Goal: Share content: Share content

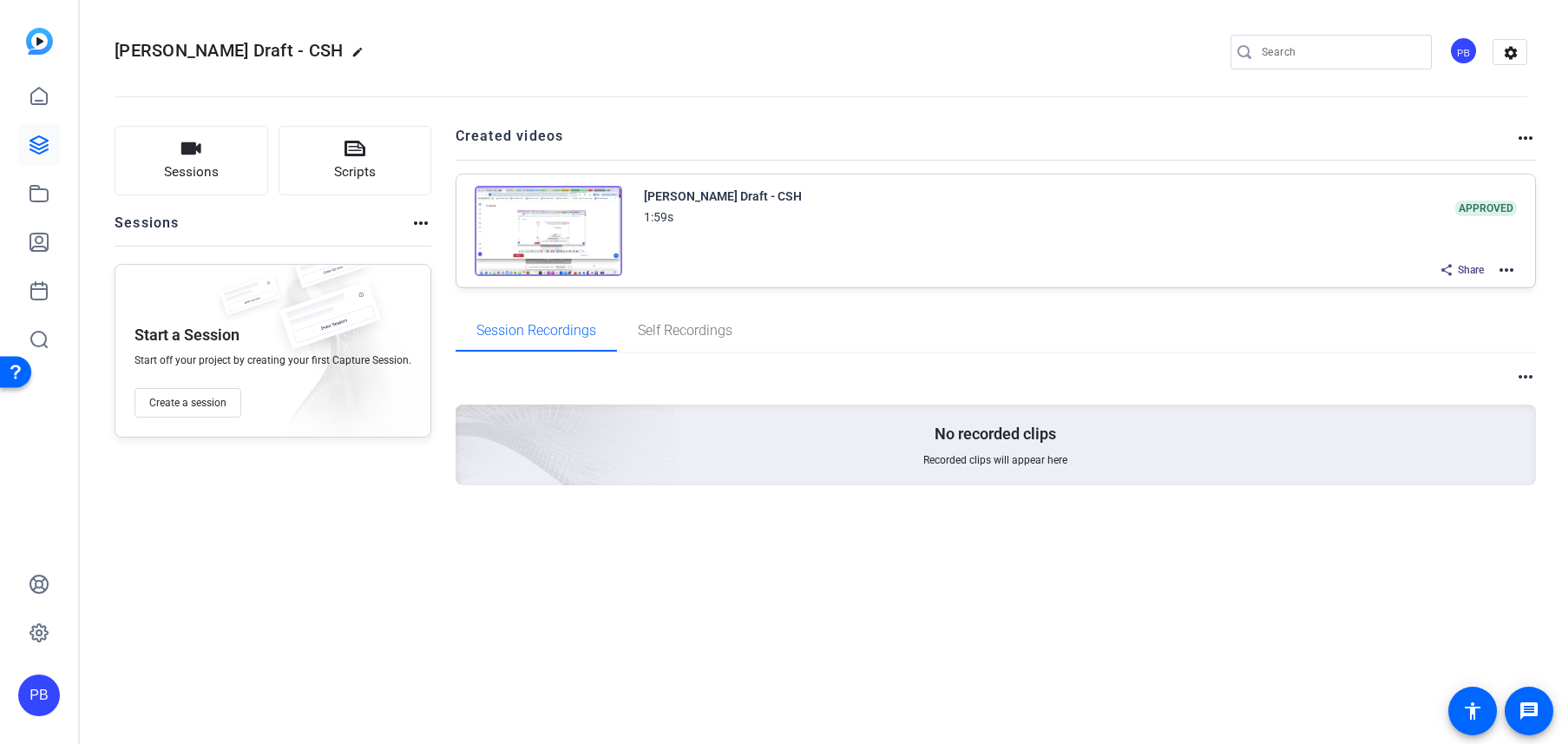
click at [1505, 267] on mat-icon "more_horiz" at bounding box center [1506, 270] width 21 height 21
click at [1488, 289] on span "Edit in Creator" at bounding box center [1443, 289] width 121 height 21
click at [32, 194] on icon at bounding box center [39, 193] width 21 height 21
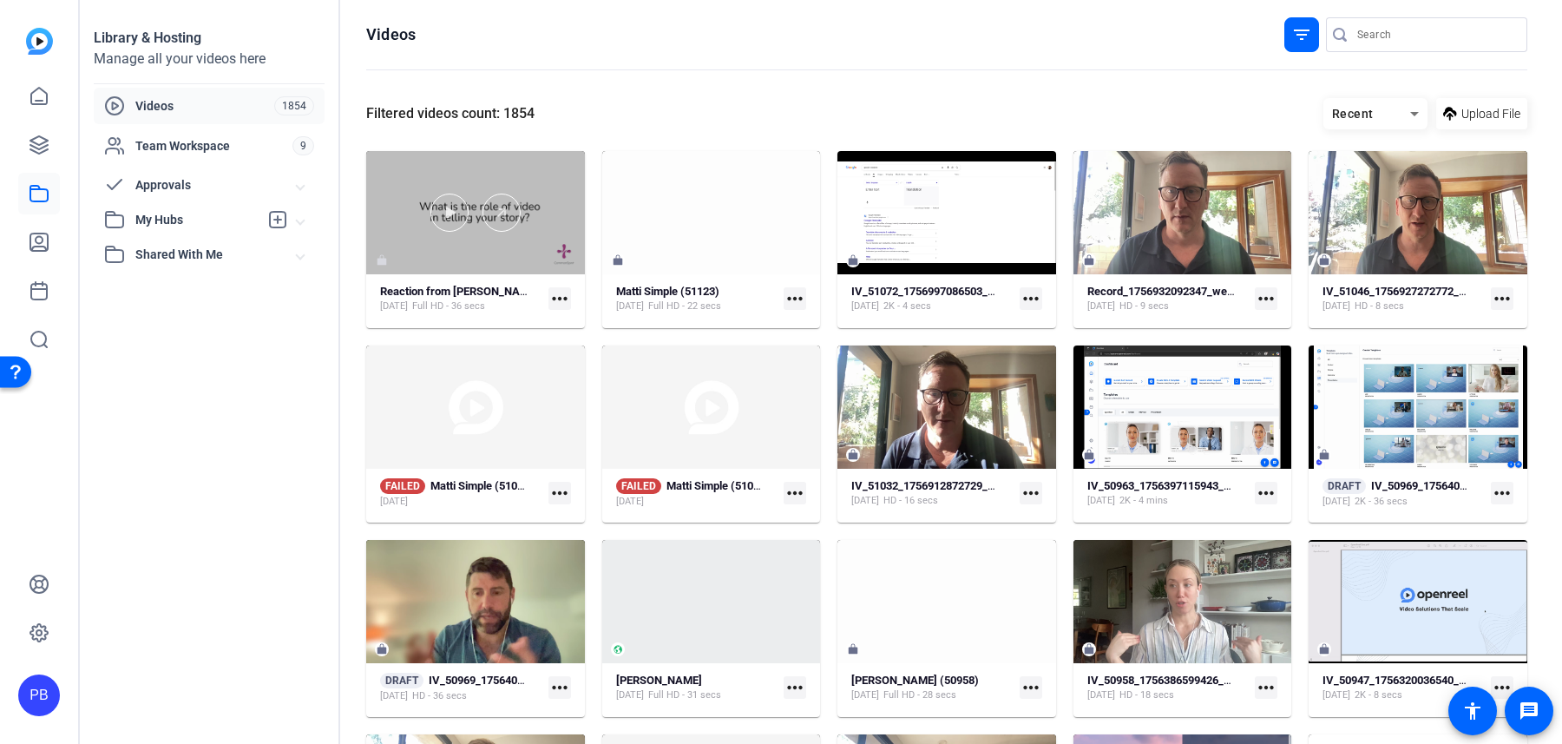
click at [501, 252] on div at bounding box center [475, 212] width 219 height 123
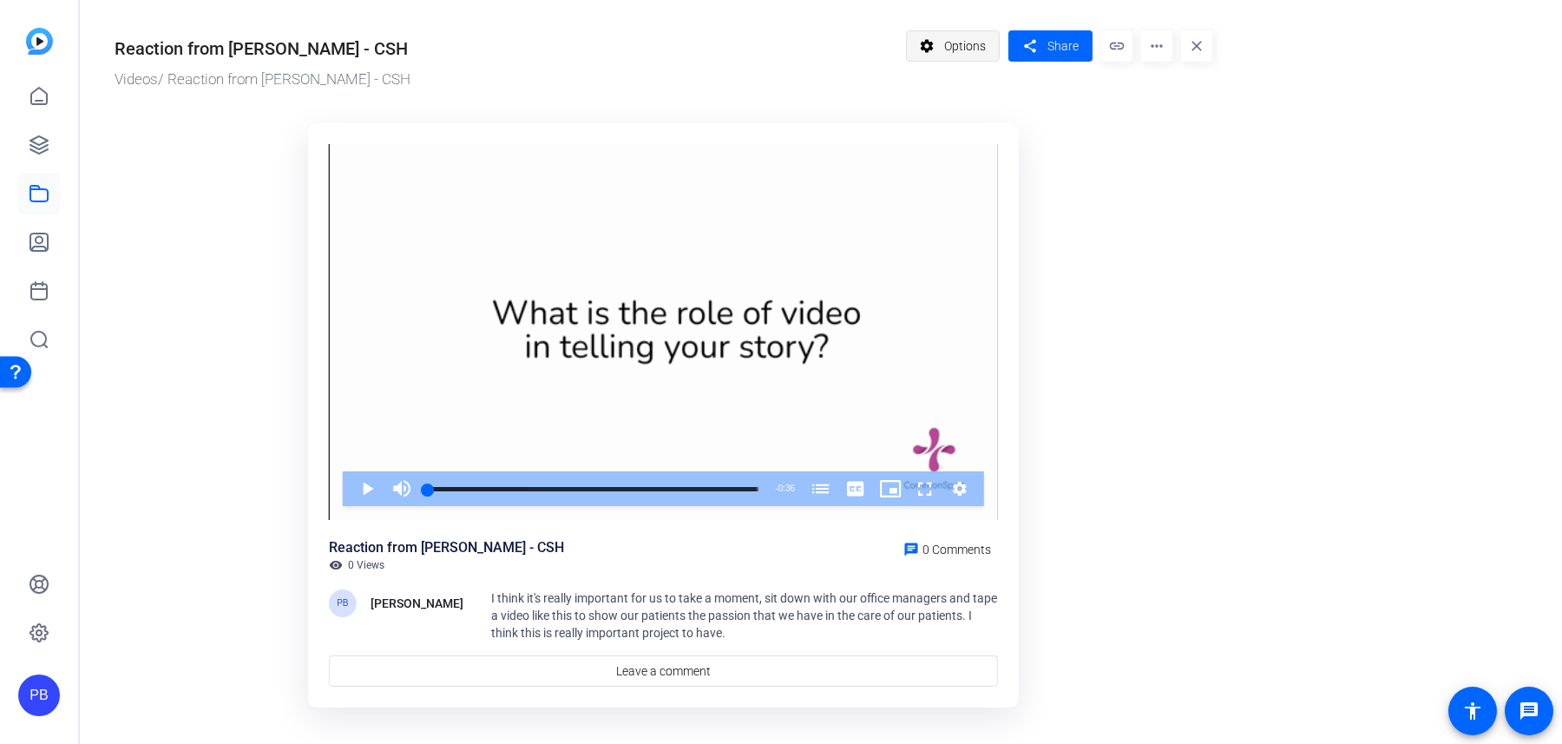
click at [980, 51] on span "Options" at bounding box center [965, 46] width 42 height 33
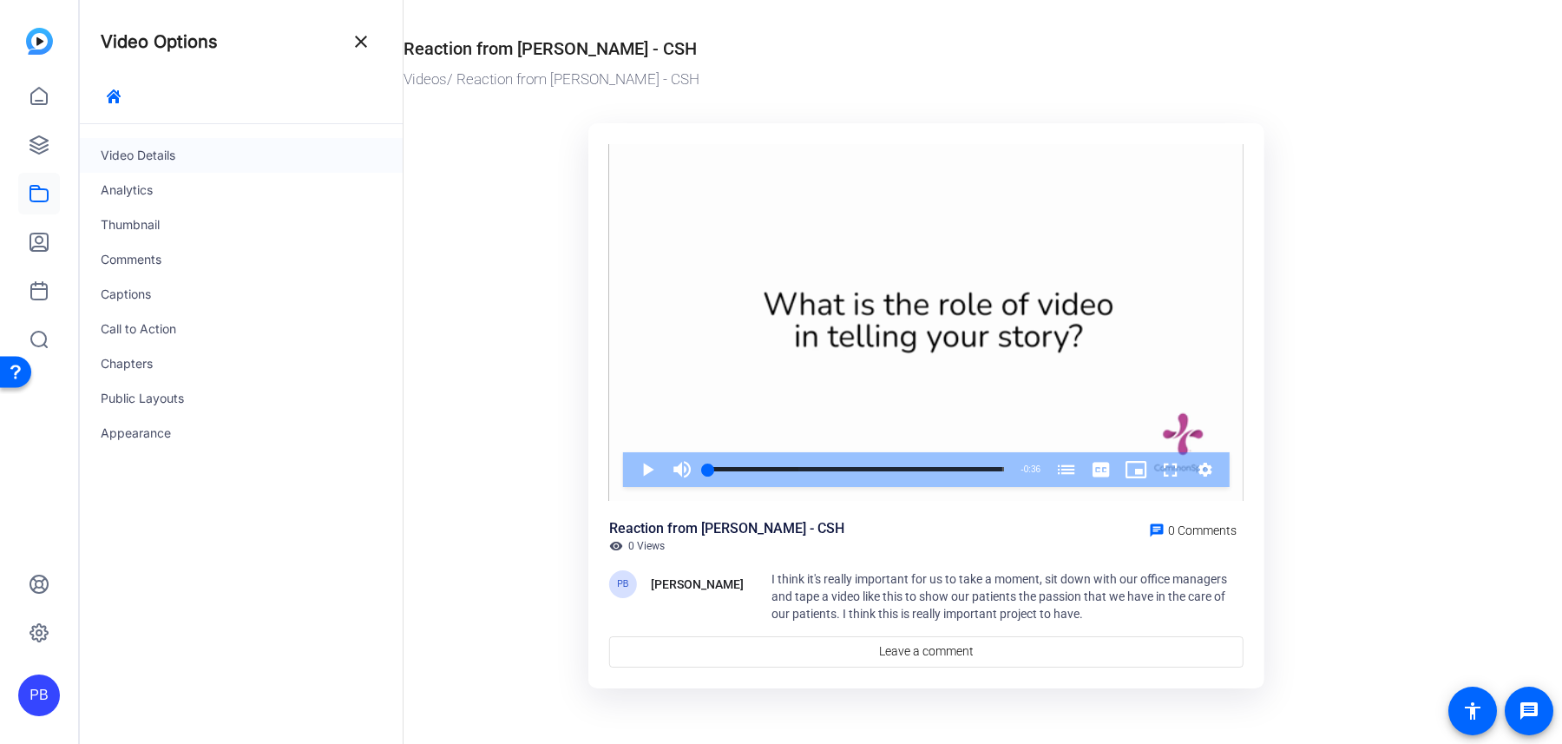
click at [193, 161] on div "Video Details" at bounding box center [241, 155] width 323 height 35
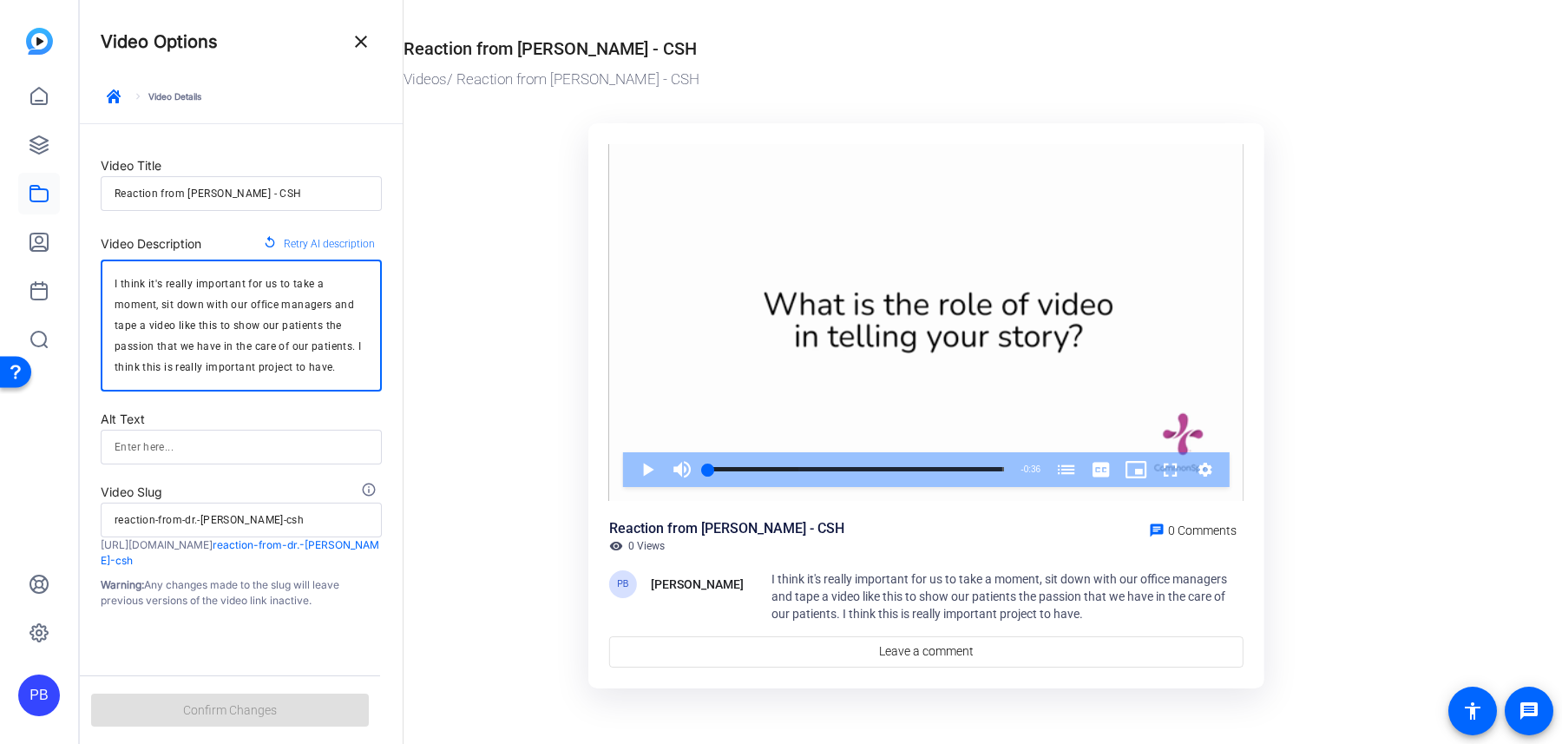
drag, startPoint x: 267, startPoint y: 371, endPoint x: 83, endPoint y: 273, distance: 208.5
click at [83, 273] on form "Video Title Reaction from [PERSON_NAME] - CSH Video Description replay Retry AI…" at bounding box center [241, 366] width 323 height 484
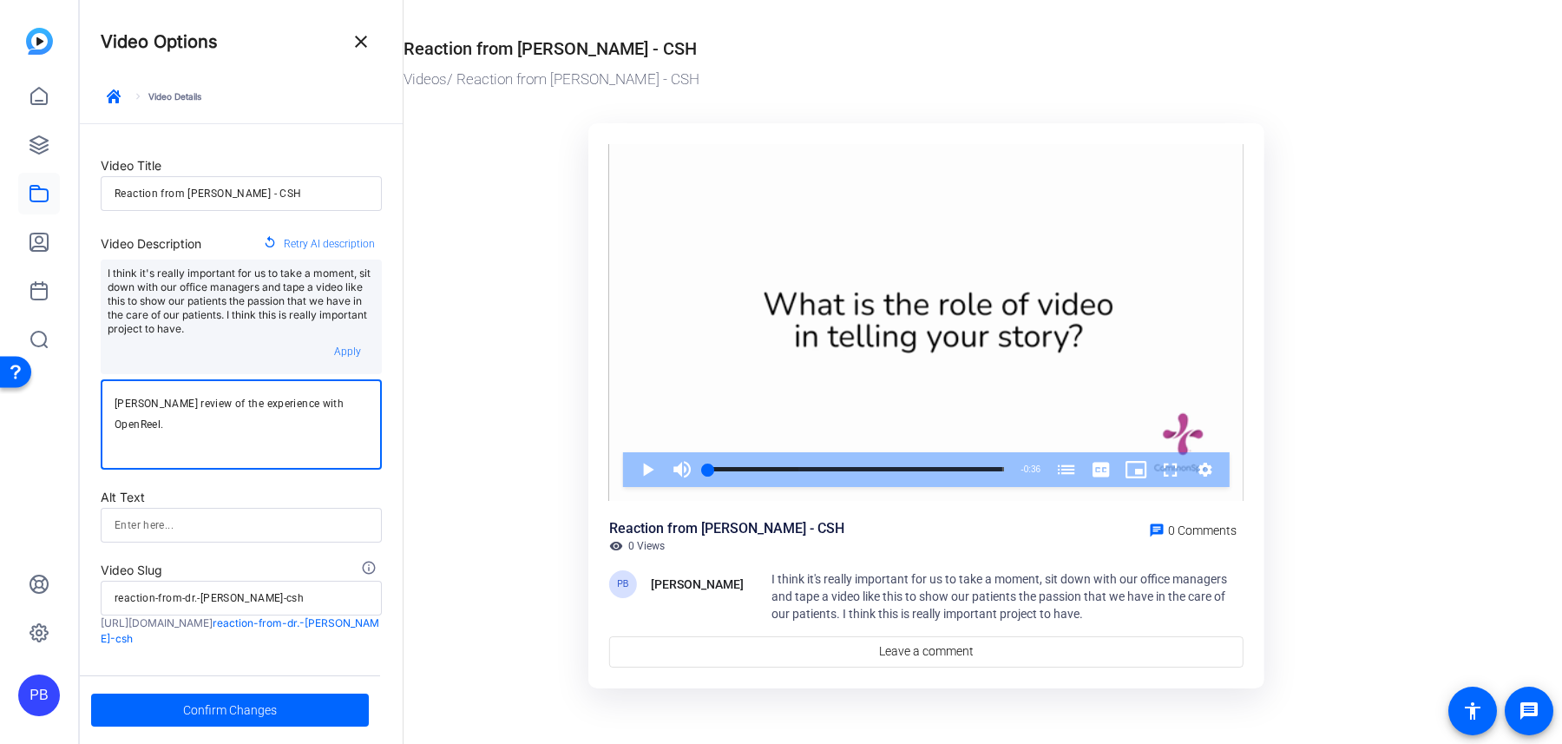
drag, startPoint x: 222, startPoint y: 427, endPoint x: 307, endPoint y: 400, distance: 89.2
click at [307, 400] on textarea "[PERSON_NAME] review of the experience with OpenReel." at bounding box center [241, 424] width 253 height 62
type textarea "[PERSON_NAME] review of the experience on the remote shoot."
click at [245, 718] on span "Confirm Changes" at bounding box center [230, 709] width 94 height 33
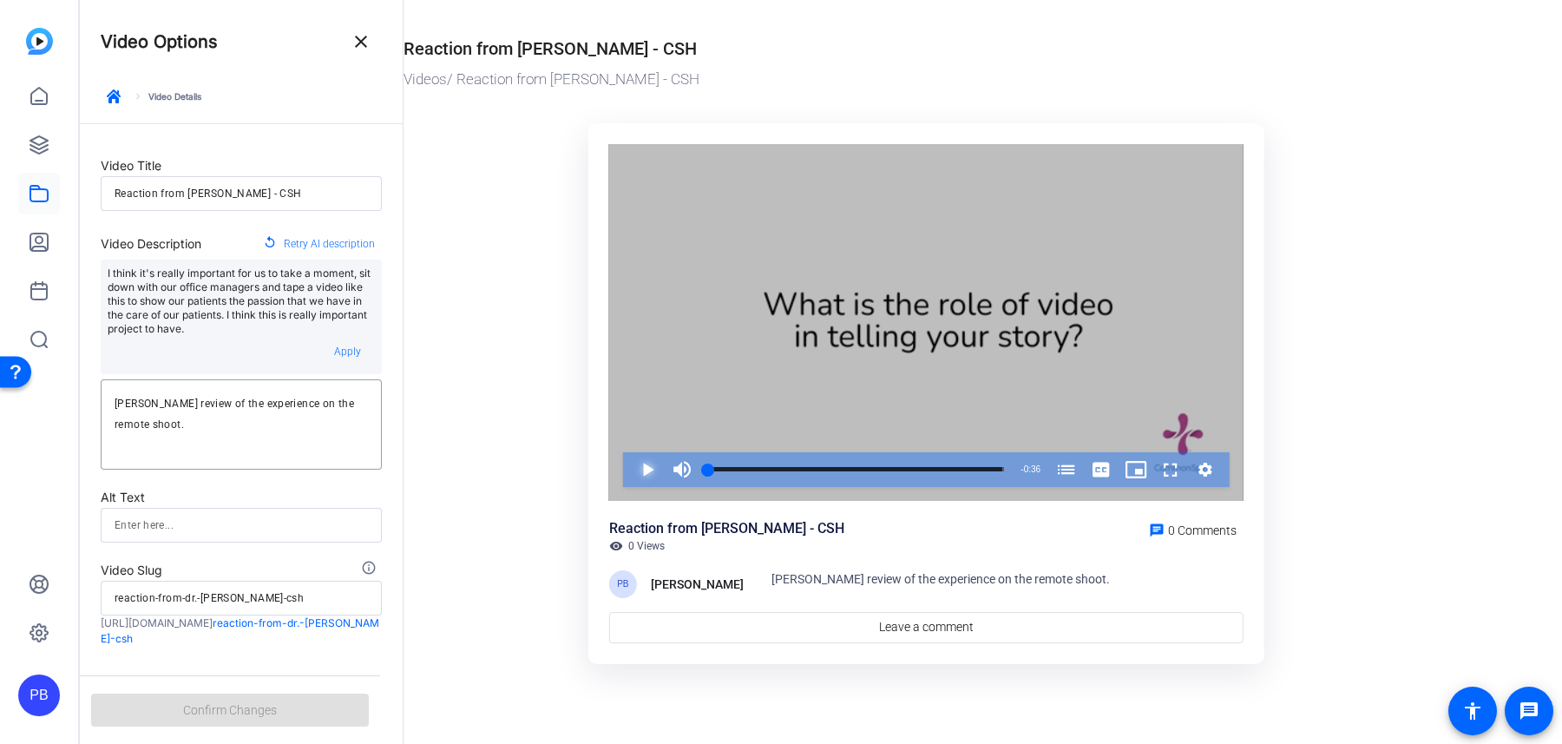
click at [630, 465] on span "Video Player" at bounding box center [630, 469] width 0 height 35
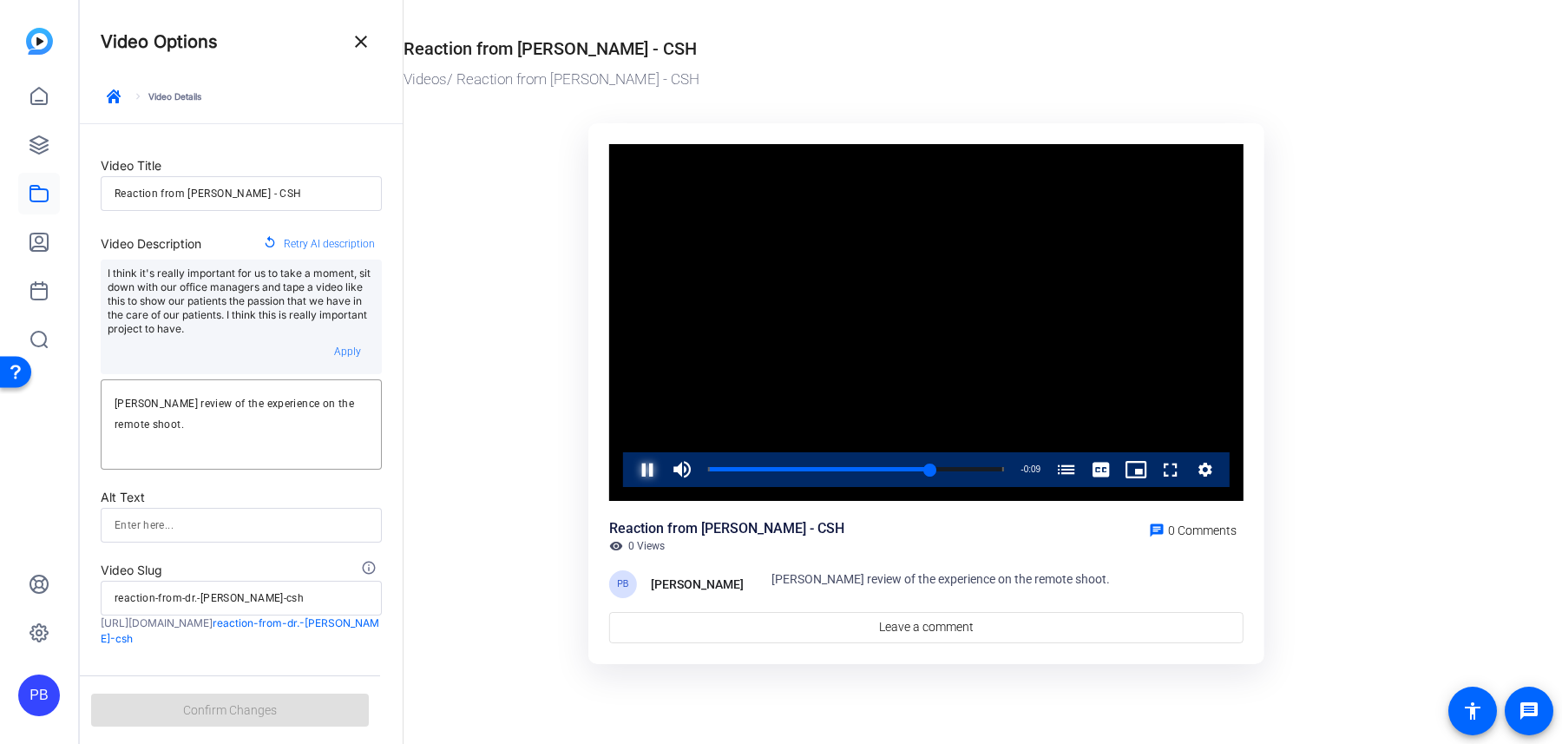
click at [630, 466] on span "Video Player" at bounding box center [630, 469] width 0 height 35
drag, startPoint x: 212, startPoint y: 432, endPoint x: 305, endPoint y: 404, distance: 96.9
click at [305, 404] on textarea "[PERSON_NAME] review of the experience on the remote shoot." at bounding box center [241, 424] width 253 height 62
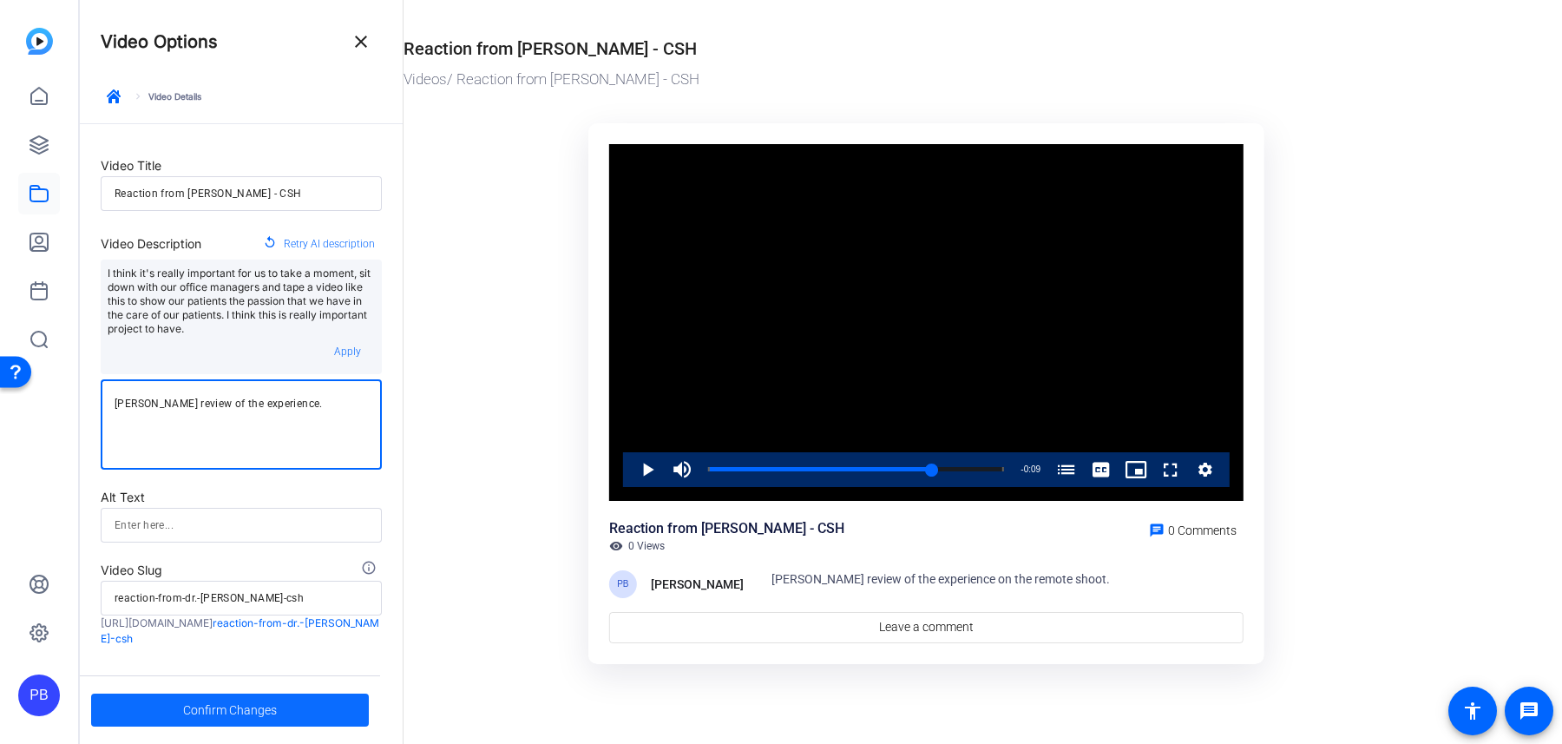
type textarea "[PERSON_NAME] review of the experience."
click at [277, 717] on span at bounding box center [230, 710] width 278 height 42
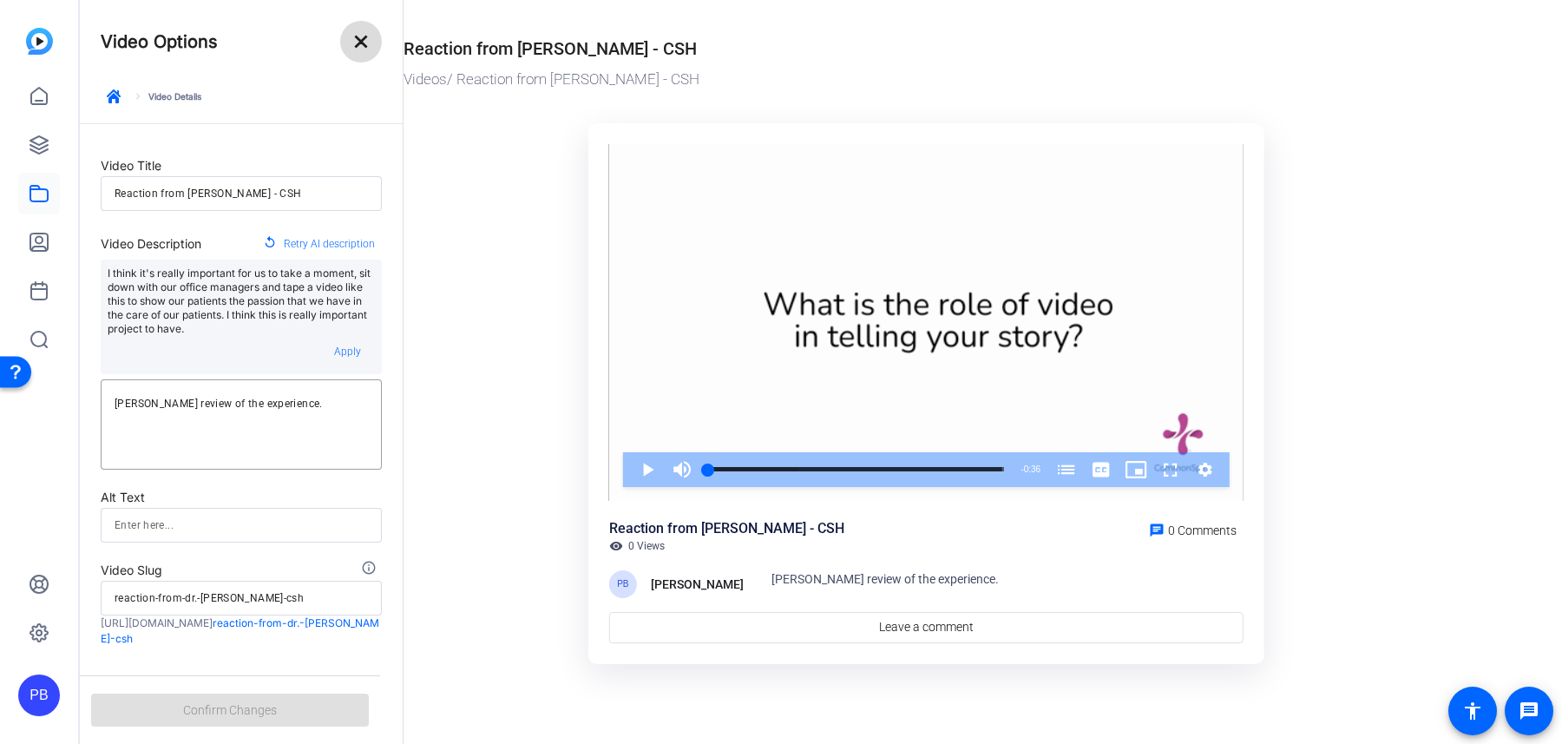
click at [365, 35] on mat-icon "close" at bounding box center [361, 41] width 21 height 21
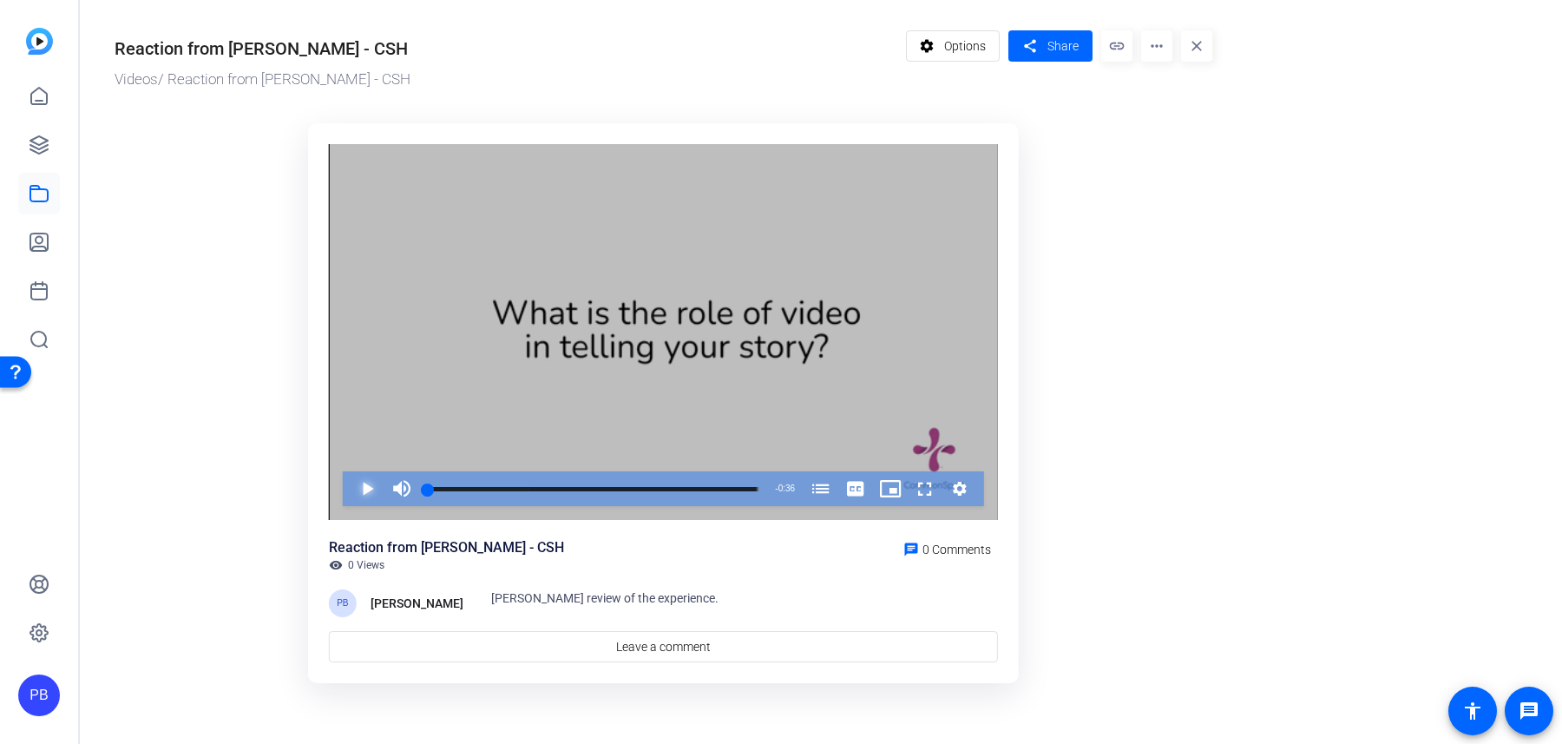
click at [350, 496] on span "Video Player" at bounding box center [350, 488] width 0 height 35
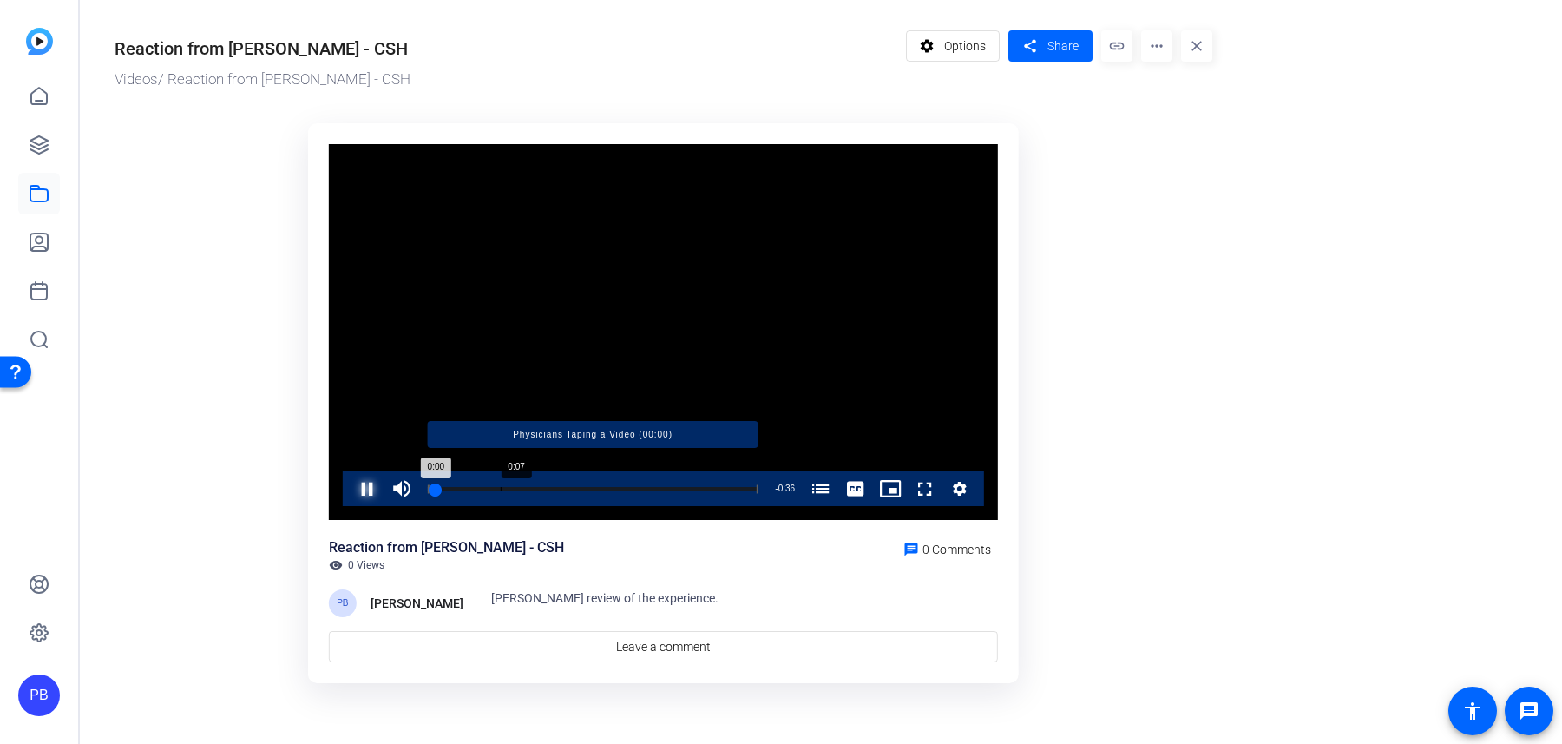
click at [500, 490] on div "Loaded : 100.00% 0:07 0:00 Physicians Taping a Video (00:00)" at bounding box center [593, 489] width 331 height 4
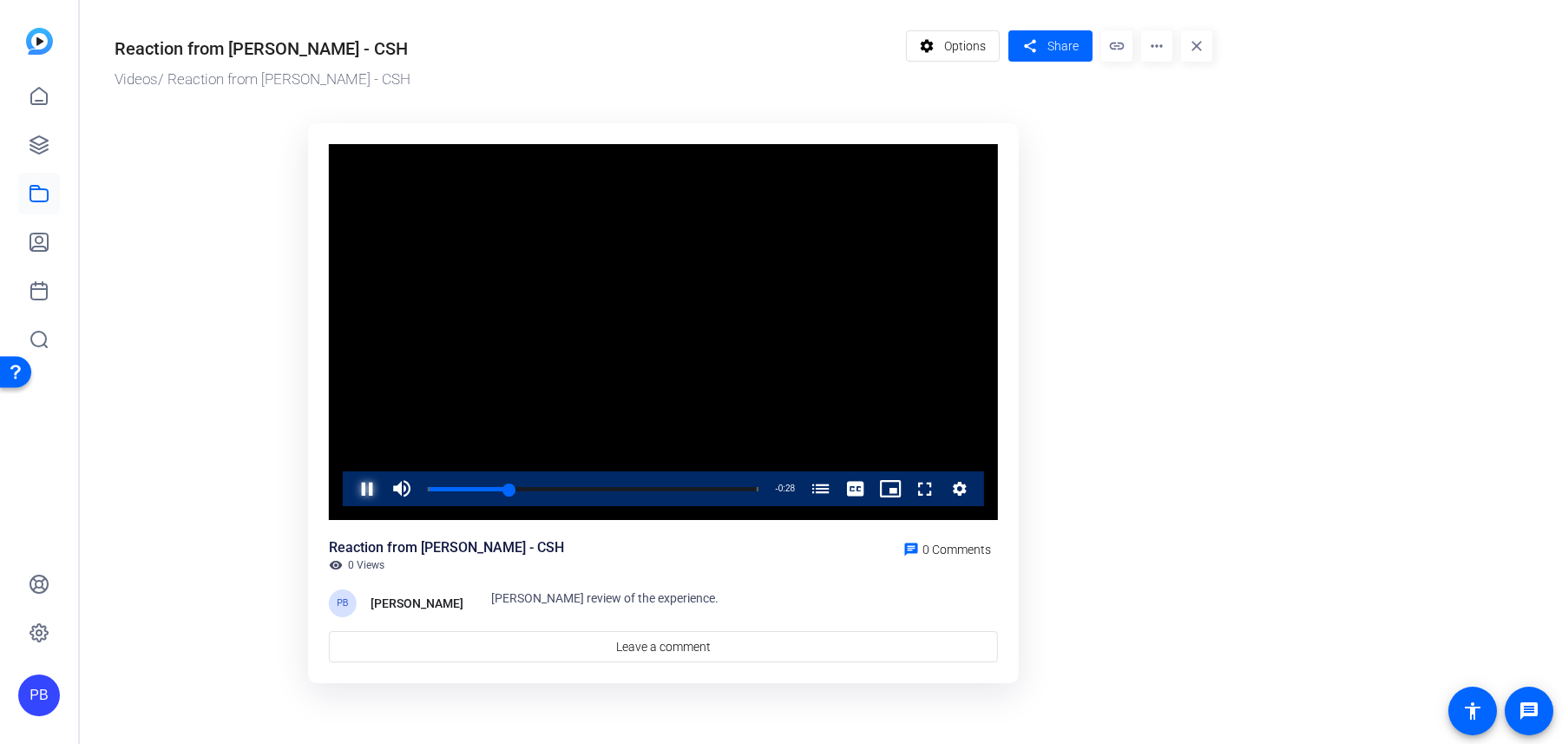
click at [350, 491] on span "Video Player" at bounding box center [350, 488] width 0 height 35
click at [951, 52] on span "Options" at bounding box center [965, 46] width 42 height 33
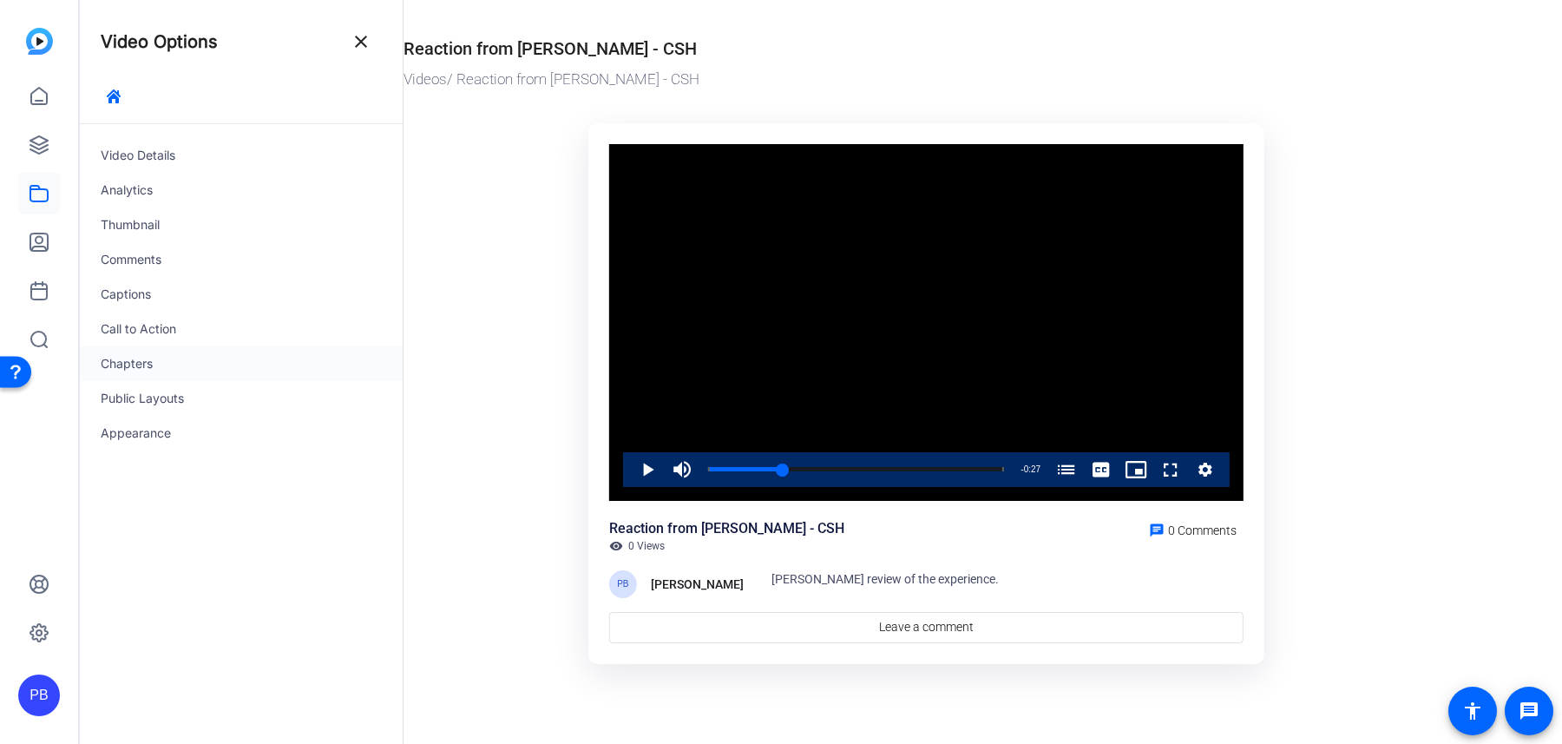
click at [189, 365] on div "Chapters" at bounding box center [241, 363] width 323 height 35
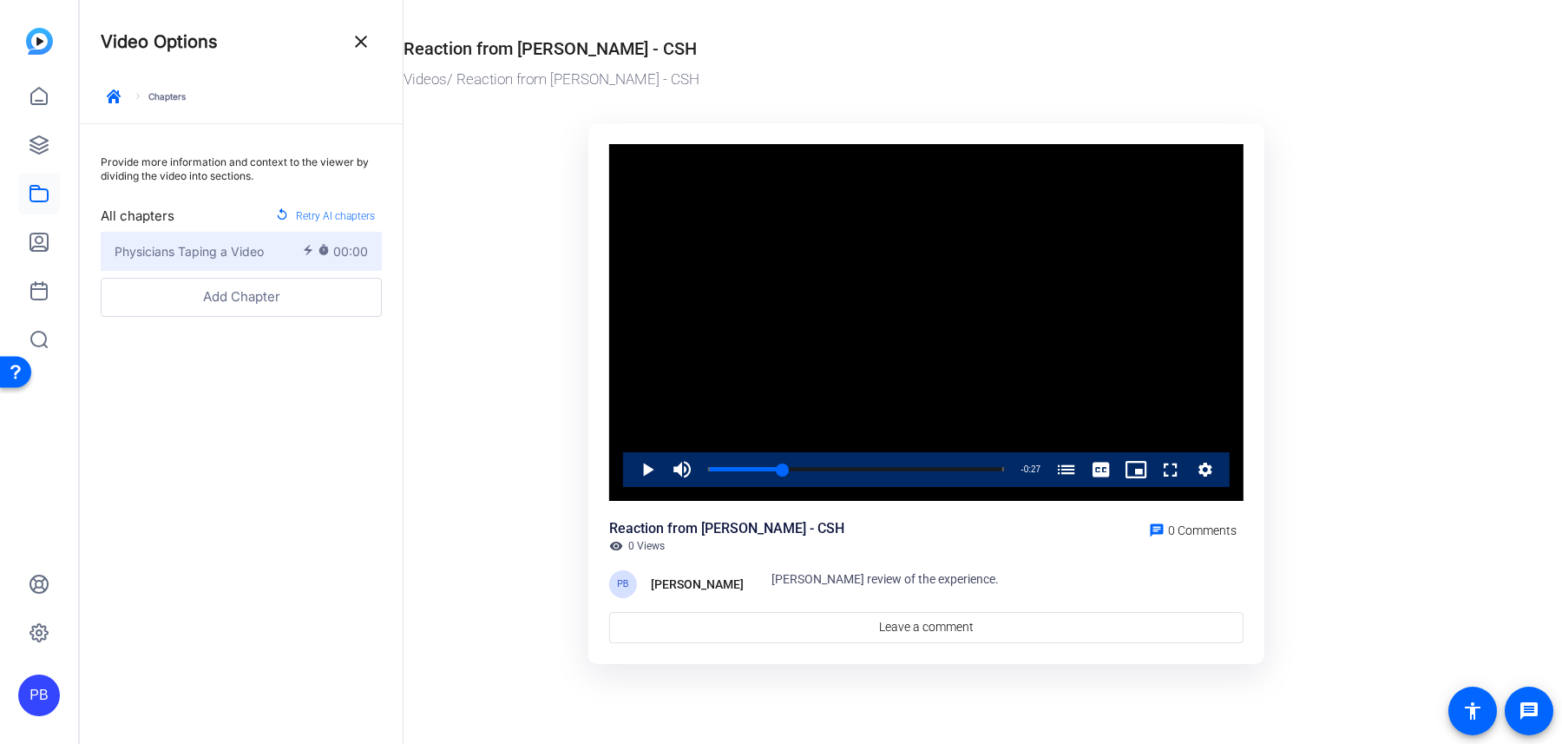
click at [299, 253] on div "Physicians Taping a Video" at bounding box center [208, 251] width 187 height 18
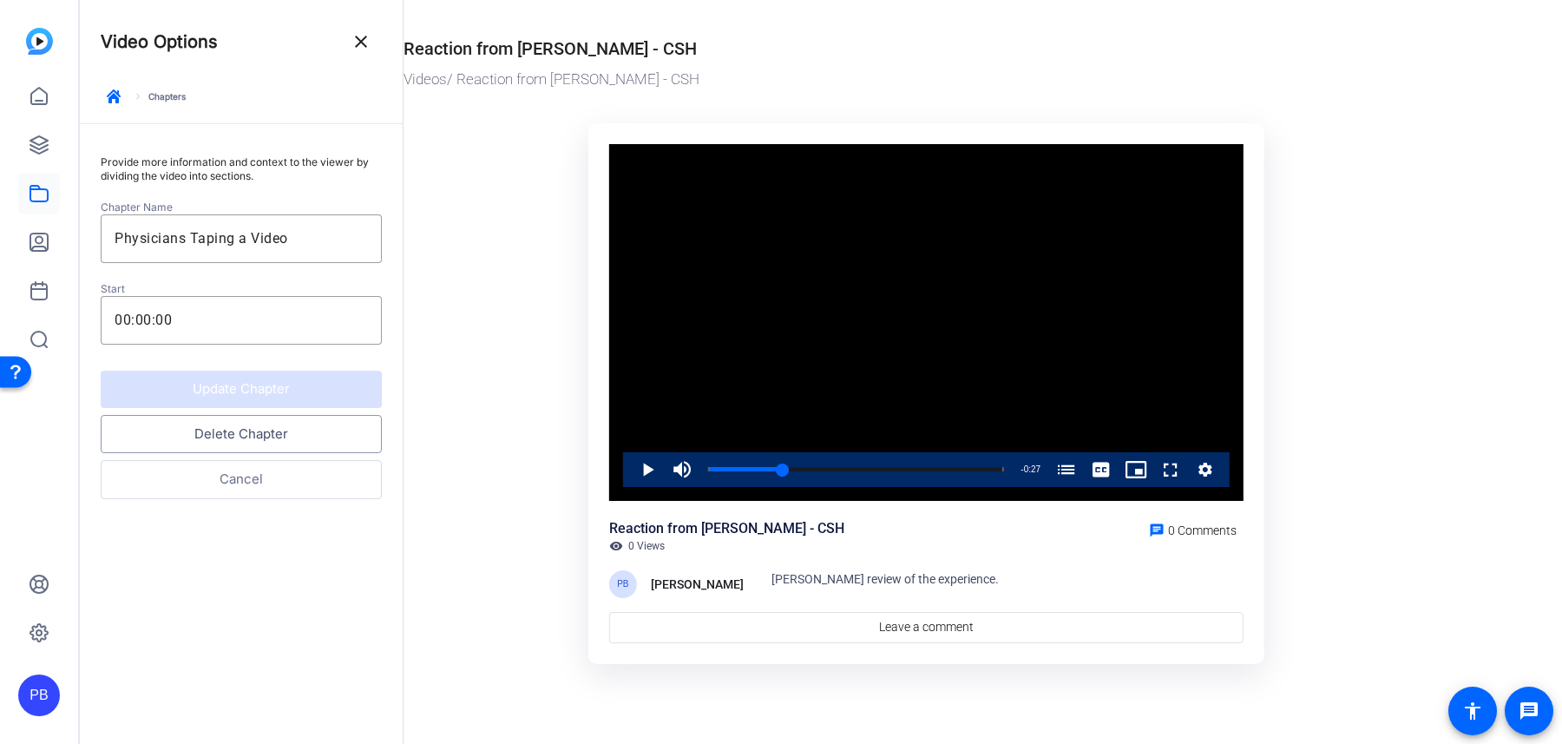
click at [309, 440] on button "Delete Chapter" at bounding box center [241, 434] width 281 height 39
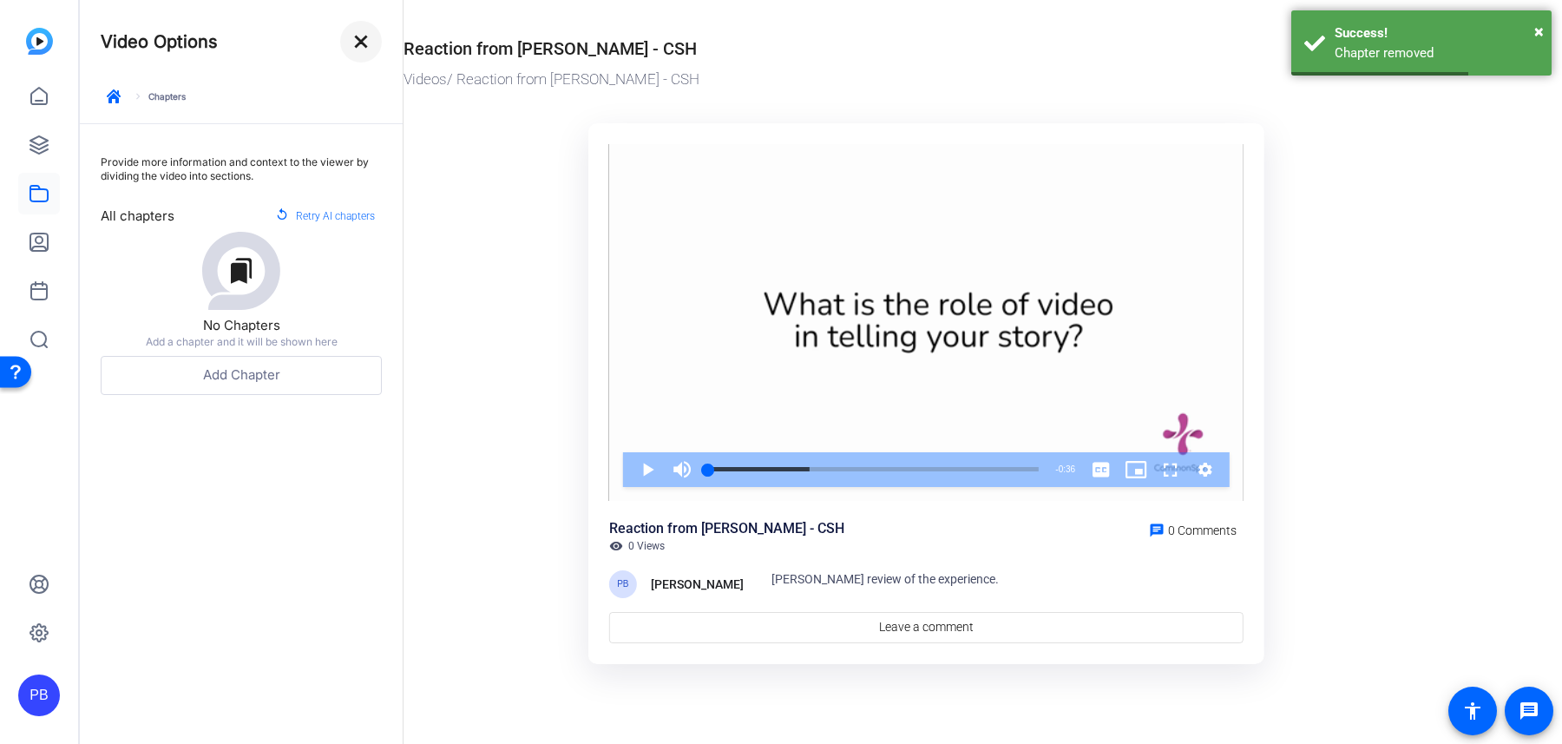
click at [365, 33] on mat-icon "close" at bounding box center [361, 41] width 21 height 21
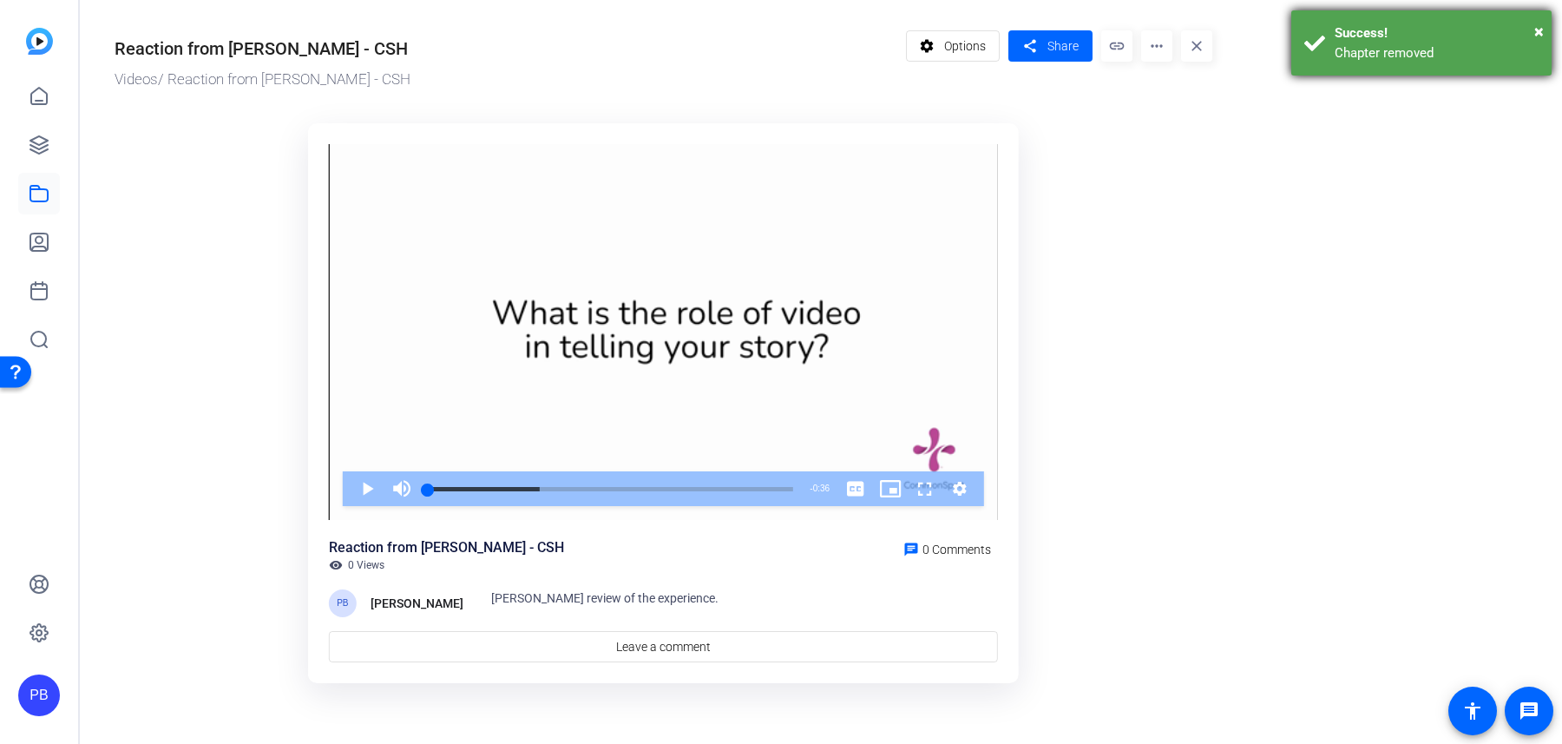
click at [1542, 17] on div "× Success! Chapter removed" at bounding box center [1421, 42] width 260 height 65
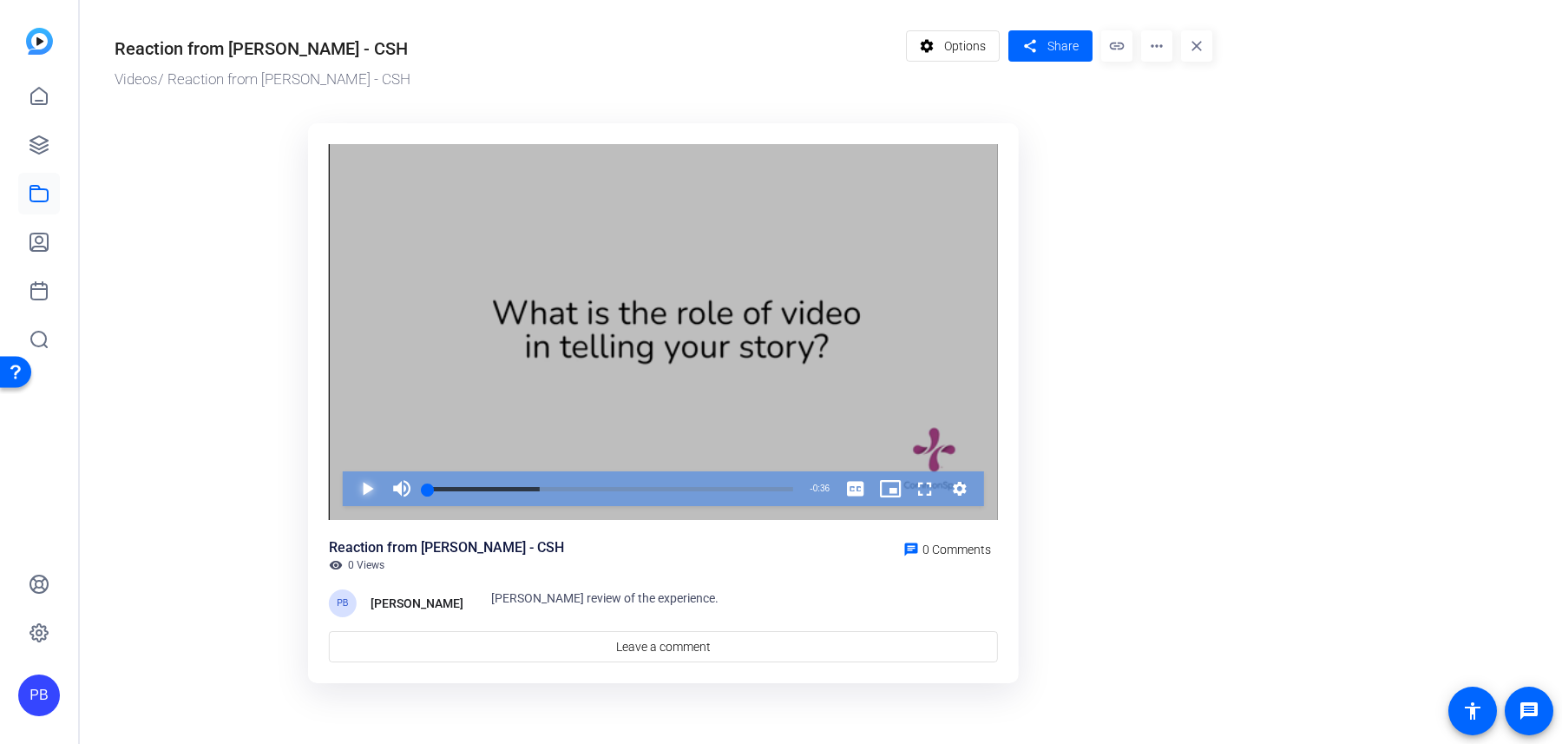
click at [350, 489] on span "Video Player" at bounding box center [350, 488] width 0 height 35
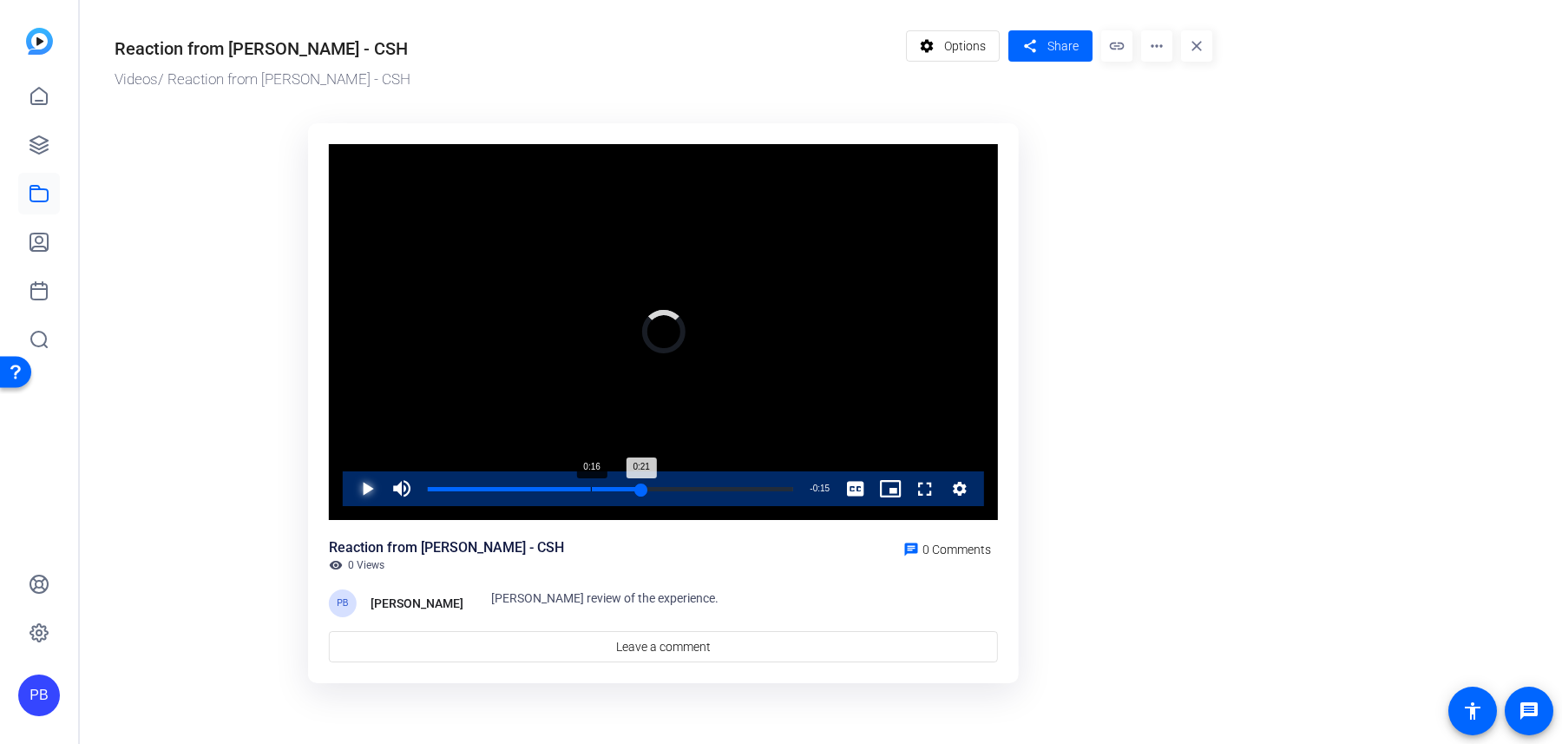
click at [590, 487] on div "Loaded : 100.00% 0:16 0:21" at bounding box center [610, 489] width 365 height 4
click at [1068, 48] on span "Share" at bounding box center [1063, 46] width 31 height 18
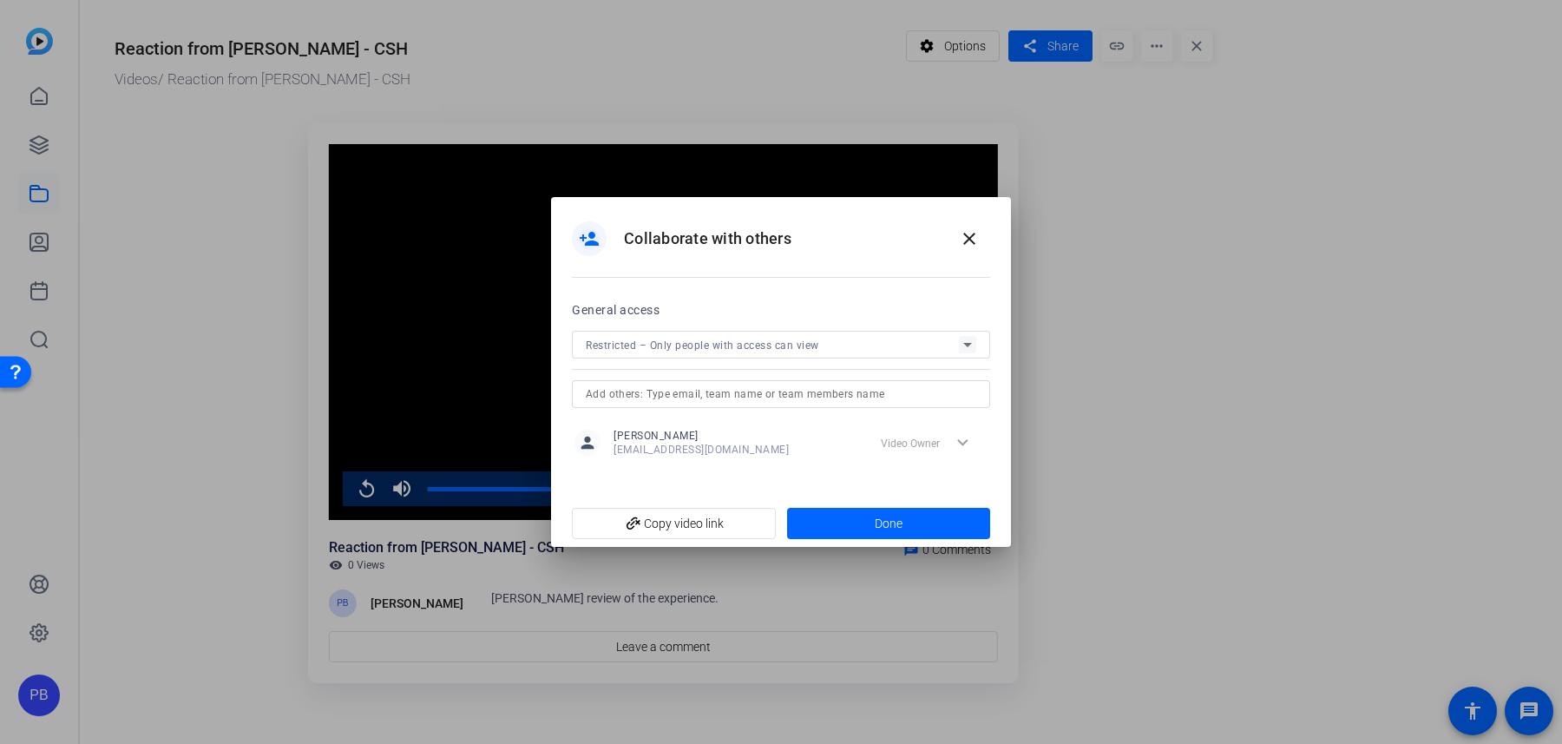
click at [763, 347] on span "Restricted – Only people with access can view" at bounding box center [702, 345] width 233 height 12
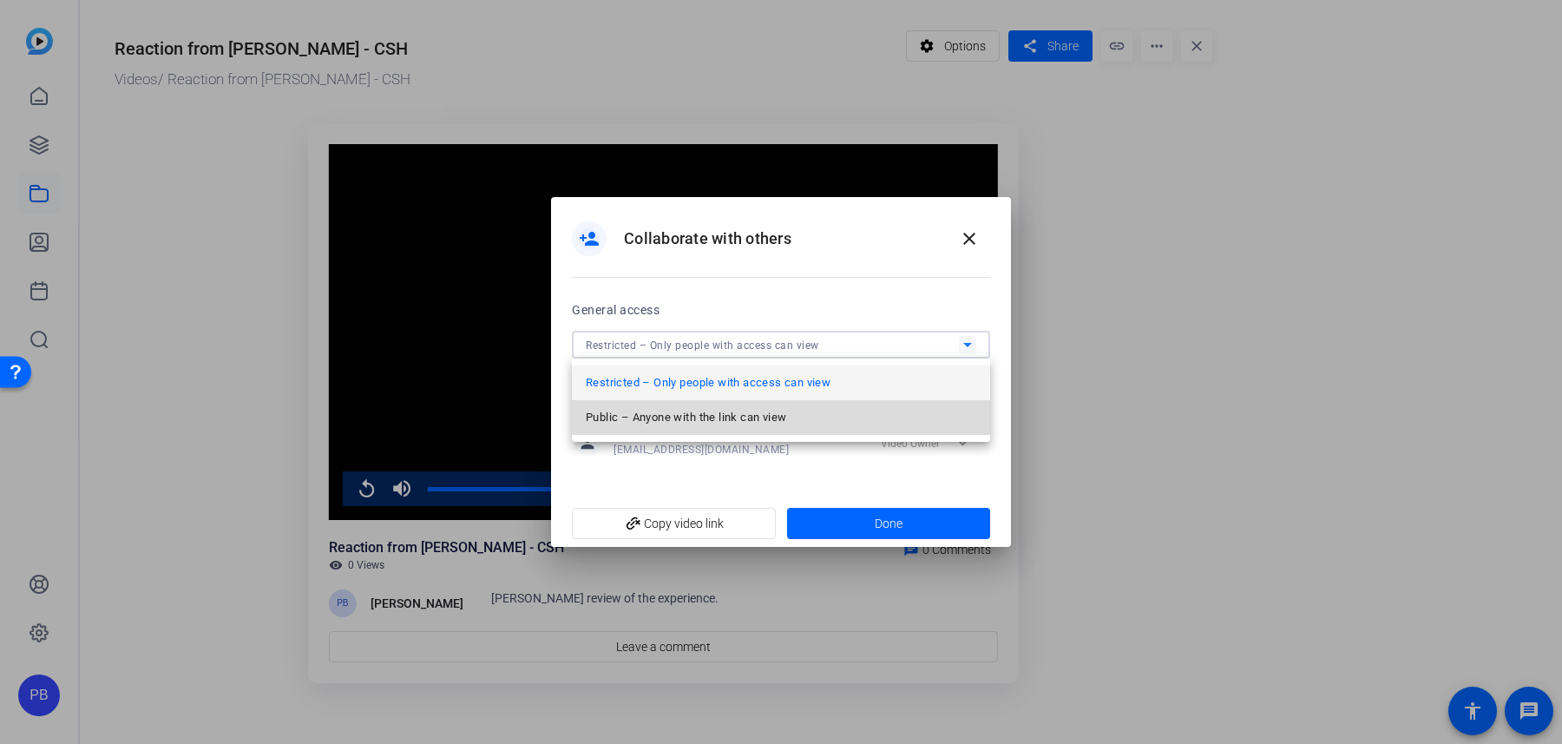
click at [756, 421] on span "Public – Anyone with the link can view" at bounding box center [686, 417] width 200 height 21
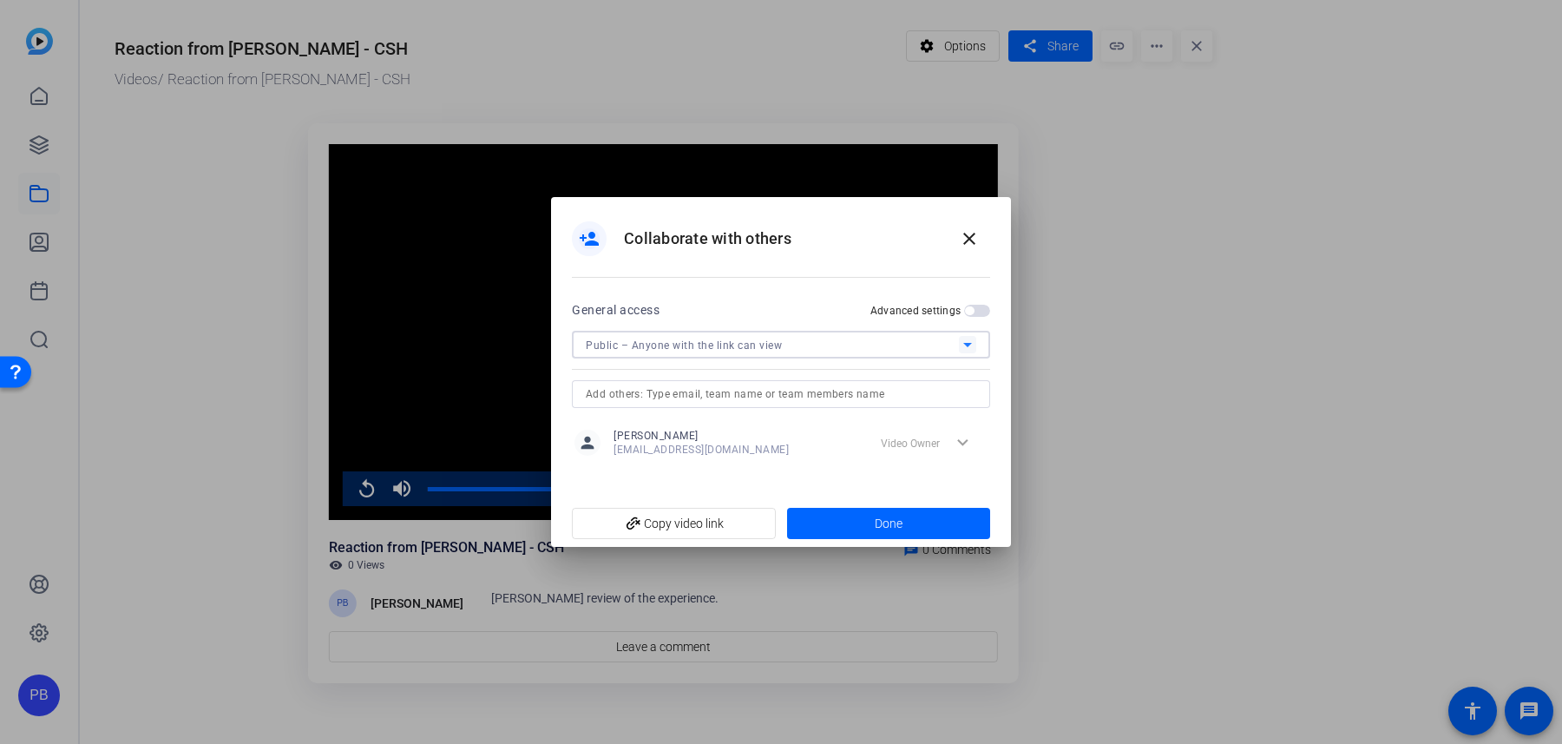
click at [976, 315] on span "button" at bounding box center [977, 311] width 26 height 12
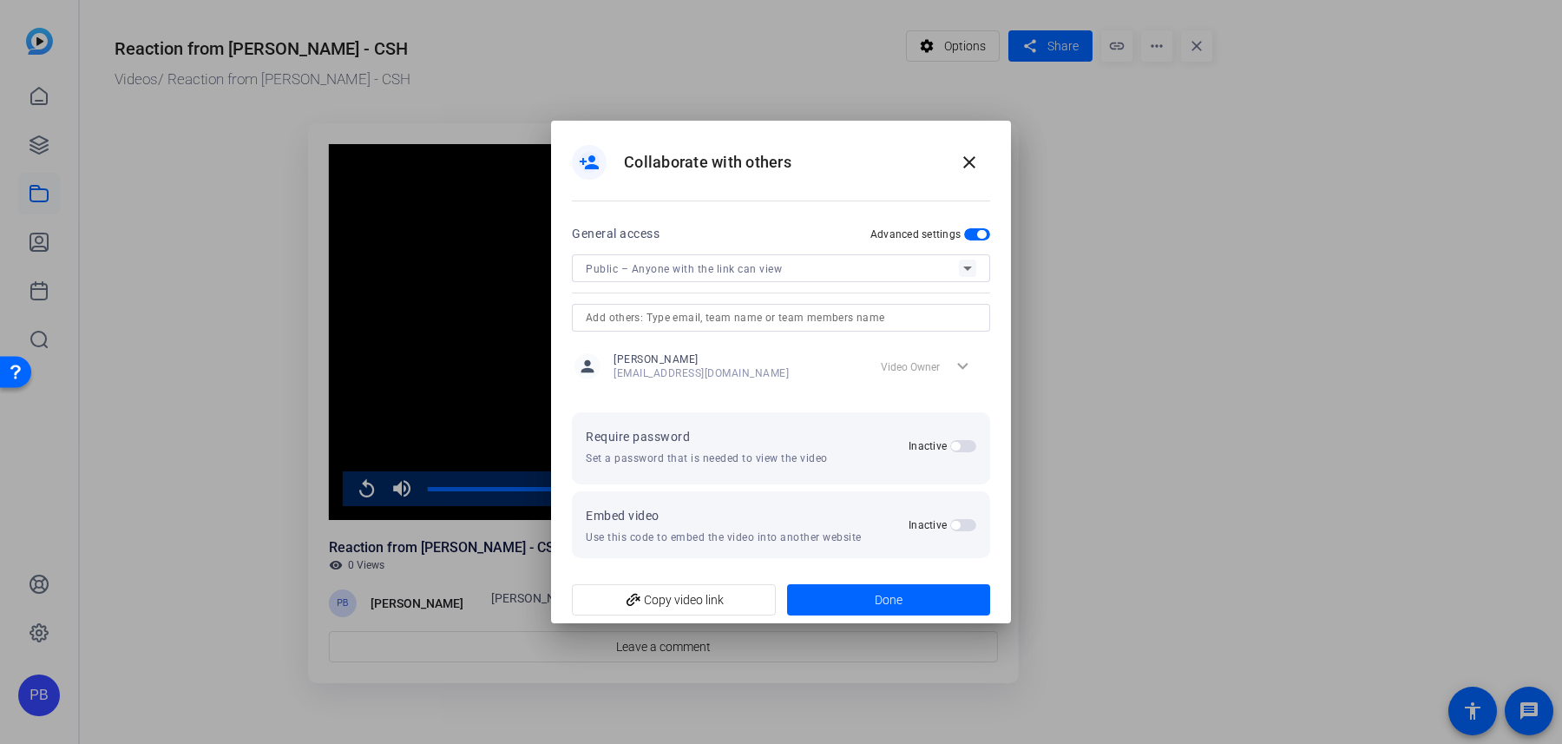
click at [967, 446] on span "button" at bounding box center [963, 446] width 26 height 12
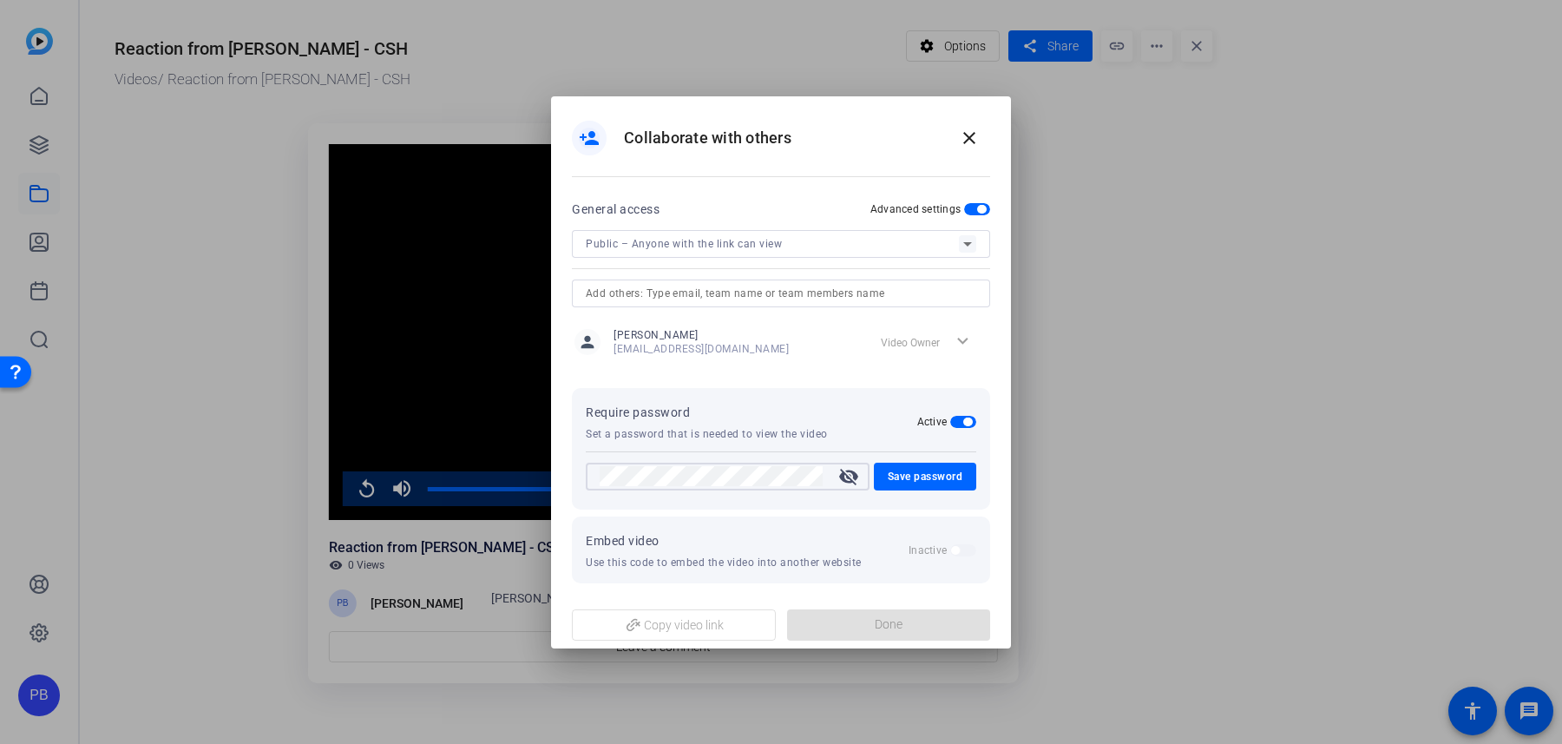
click at [854, 476] on mat-icon "visibility_off" at bounding box center [849, 476] width 42 height 21
click at [910, 474] on span "Save password" at bounding box center [926, 476] width 76 height 21
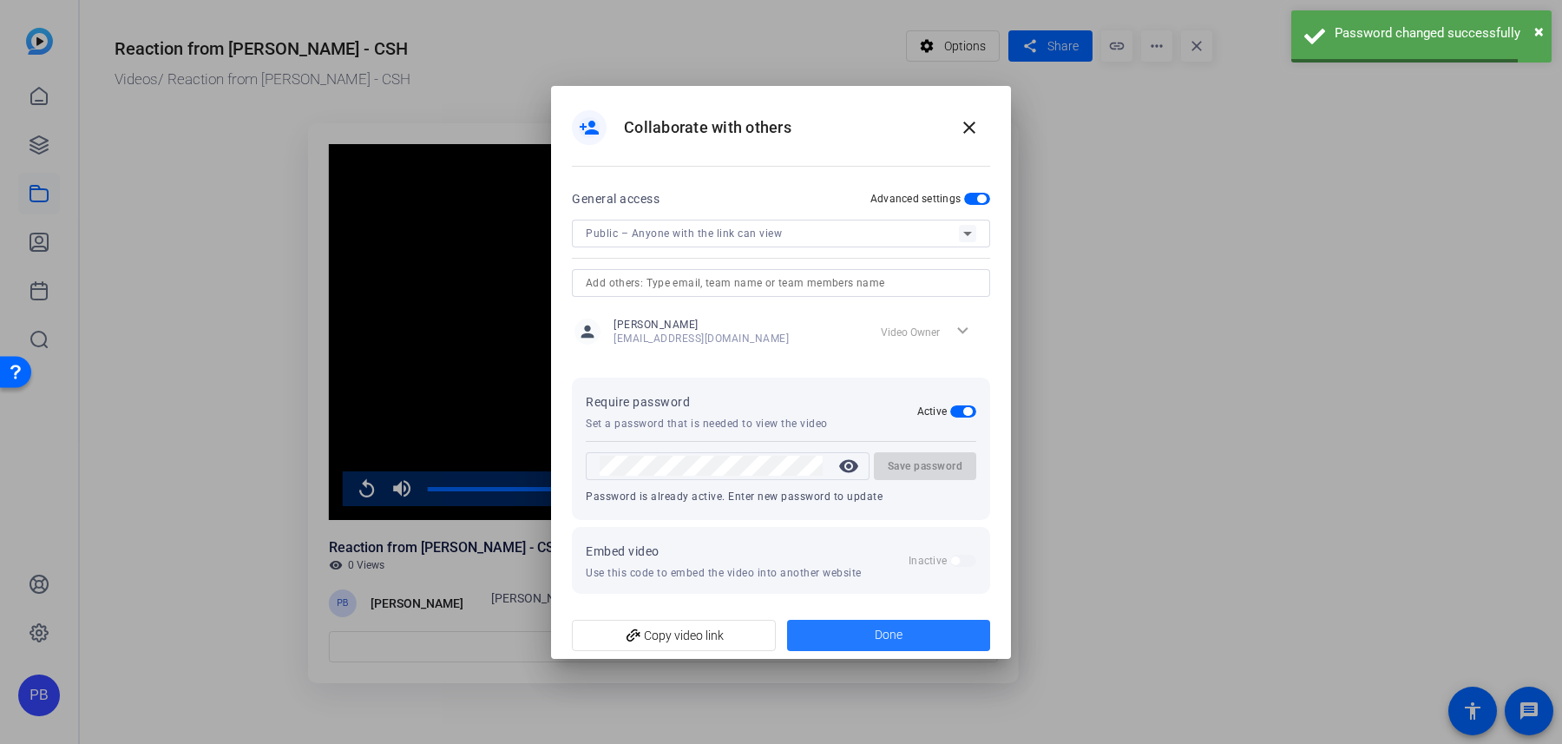
click at [894, 644] on span at bounding box center [889, 635] width 204 height 42
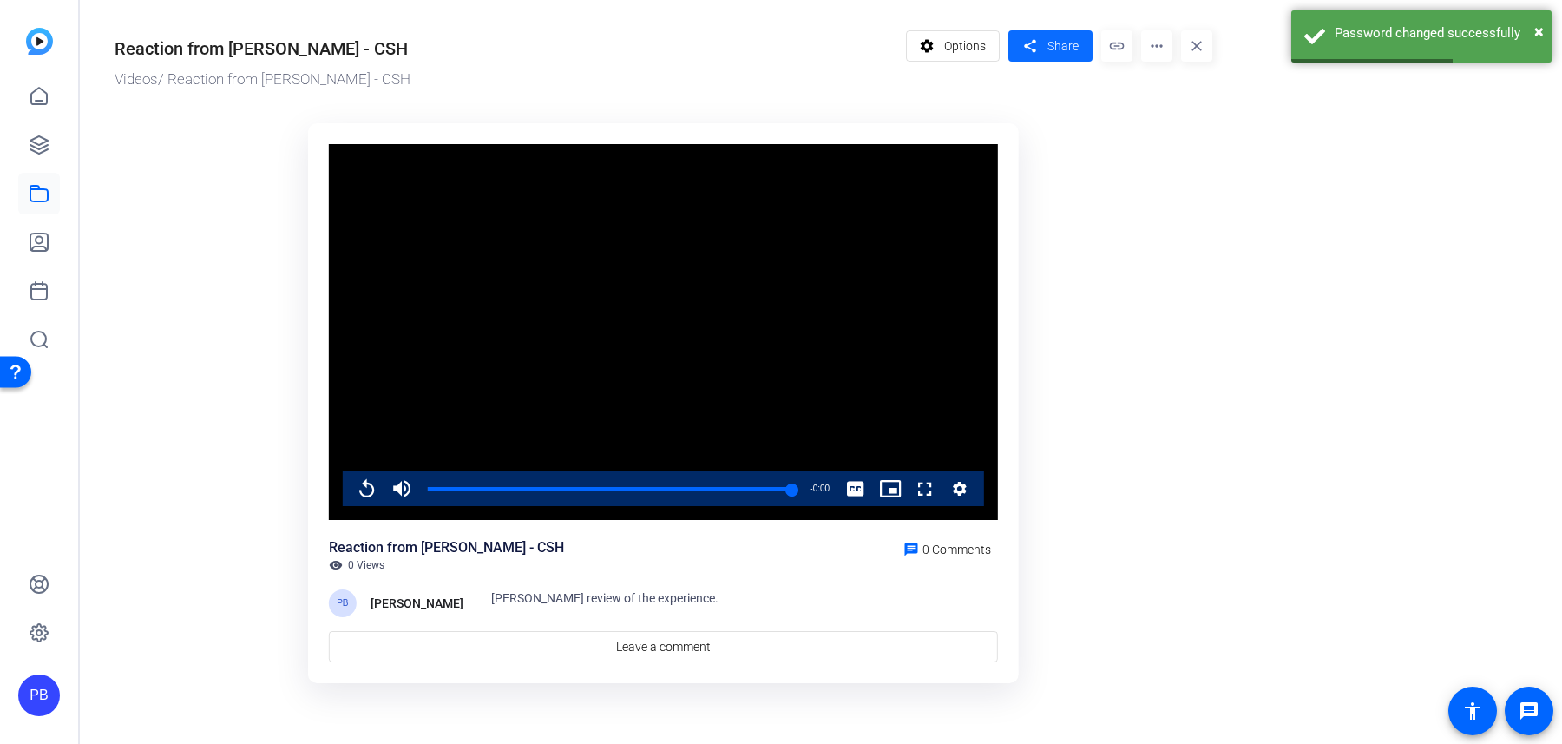
click at [1053, 56] on span at bounding box center [1051, 46] width 84 height 42
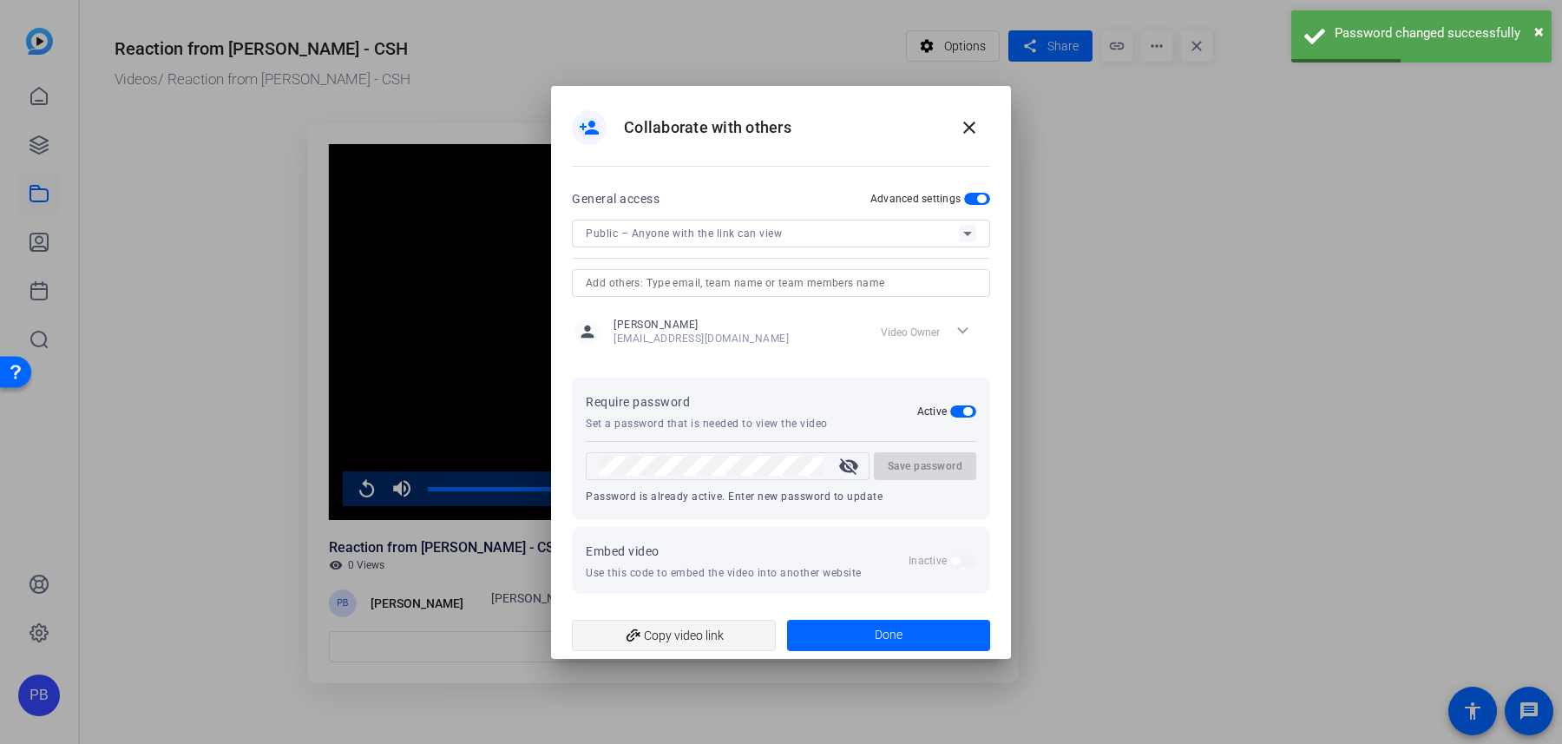
click at [696, 647] on span "add_link Copy video link" at bounding box center [674, 635] width 176 height 33
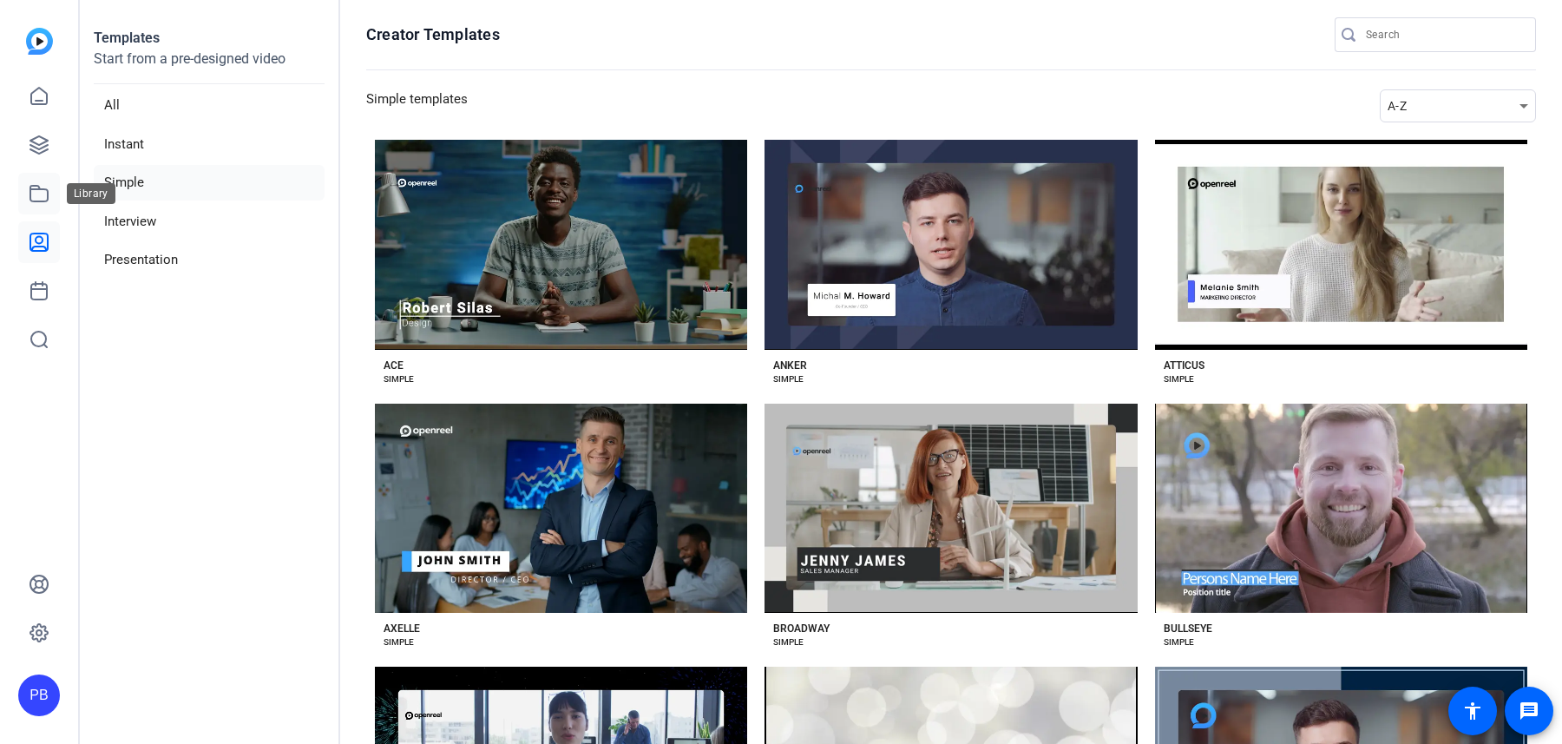
click at [41, 196] on icon at bounding box center [39, 193] width 21 height 21
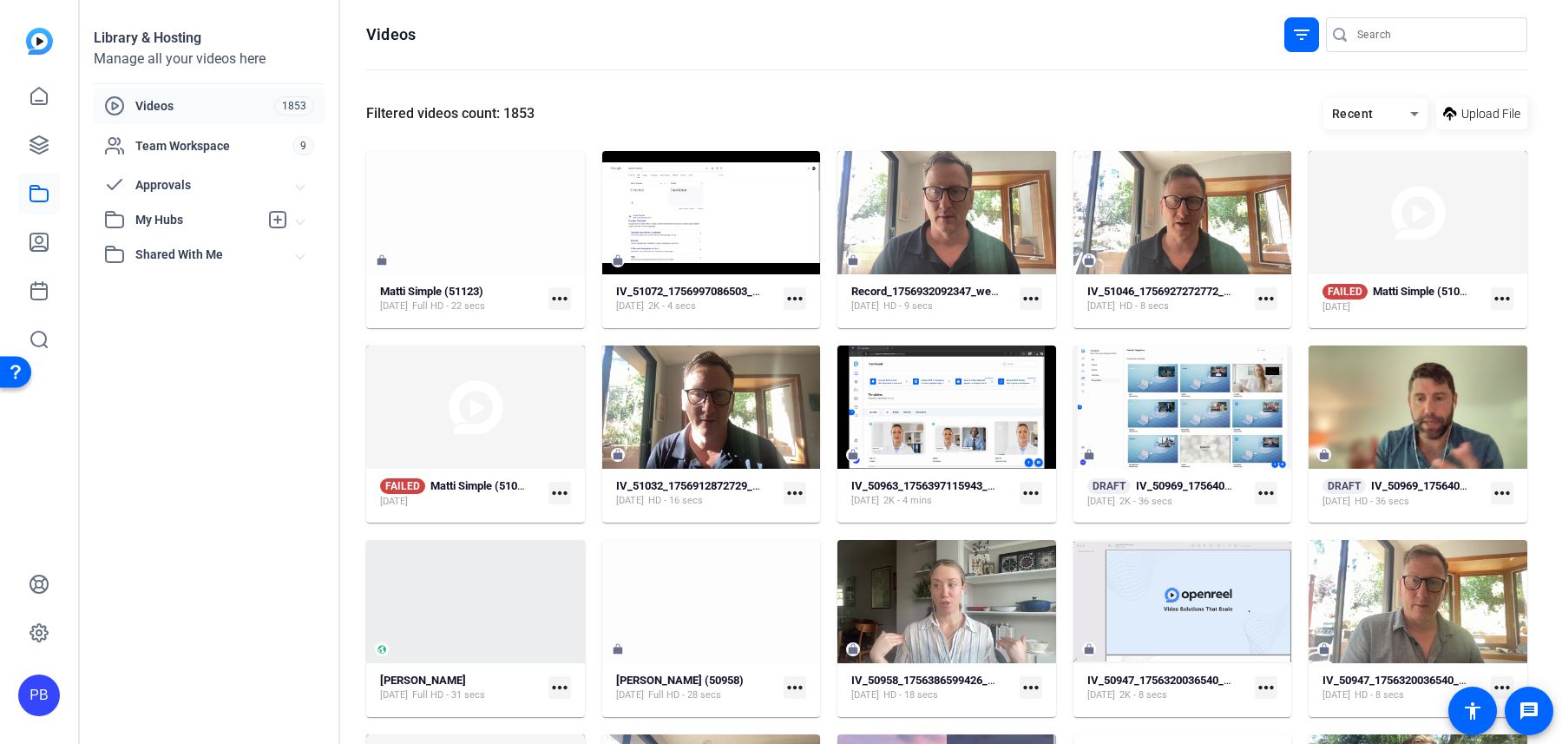
click at [202, 191] on span "Approvals" at bounding box center [215, 185] width 161 height 18
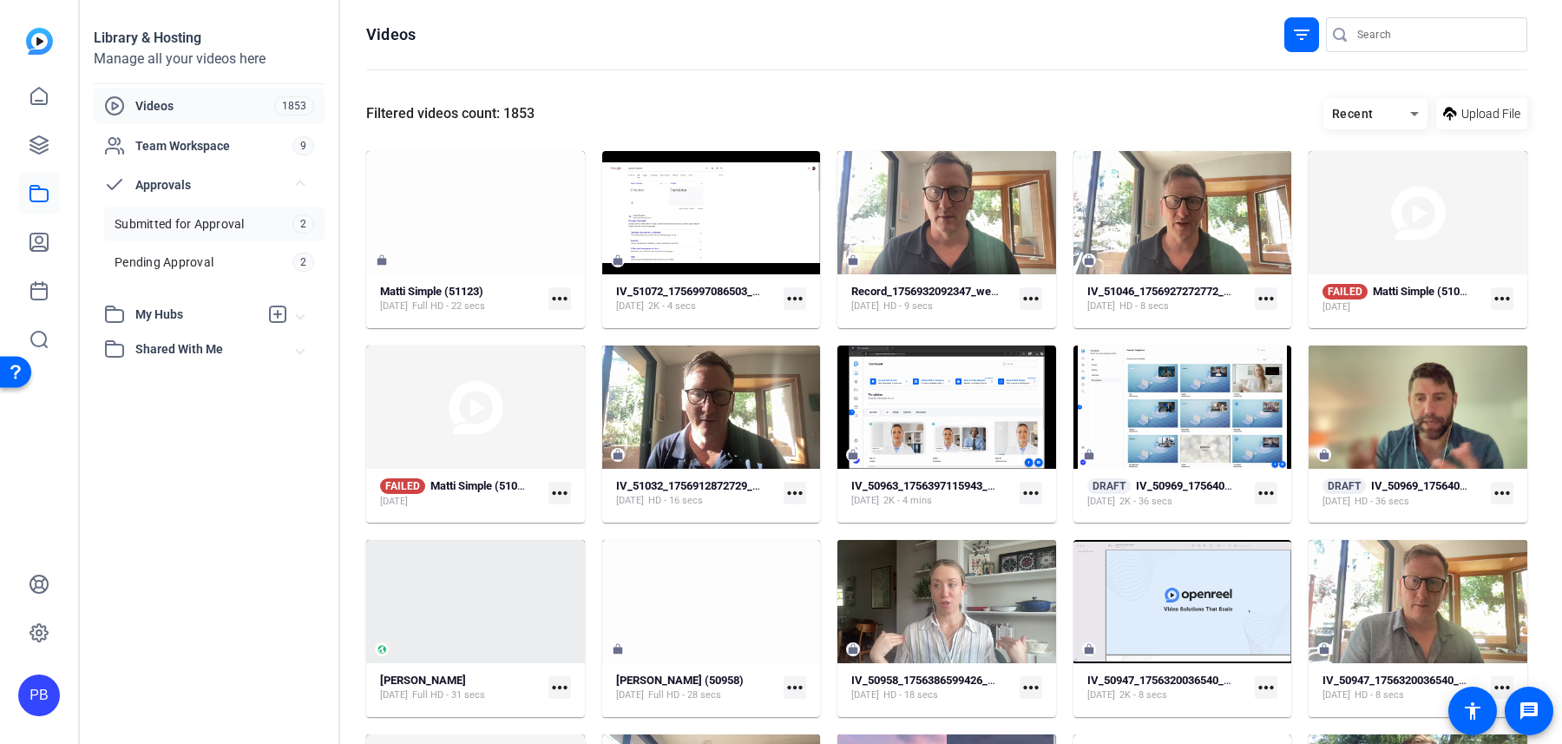
click at [224, 223] on span "Submitted for Approval" at bounding box center [180, 223] width 130 height 17
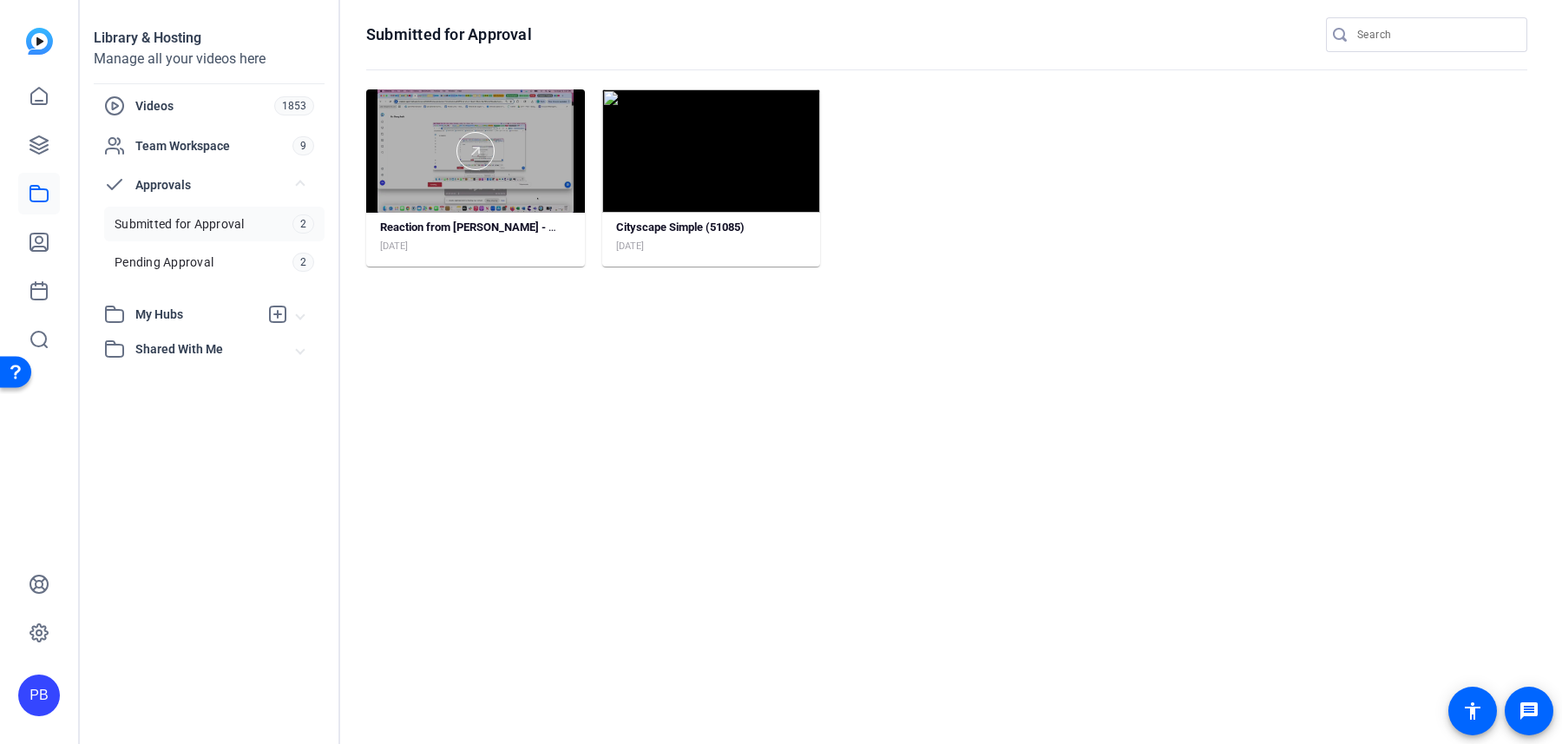
click at [553, 193] on div at bounding box center [475, 150] width 219 height 123
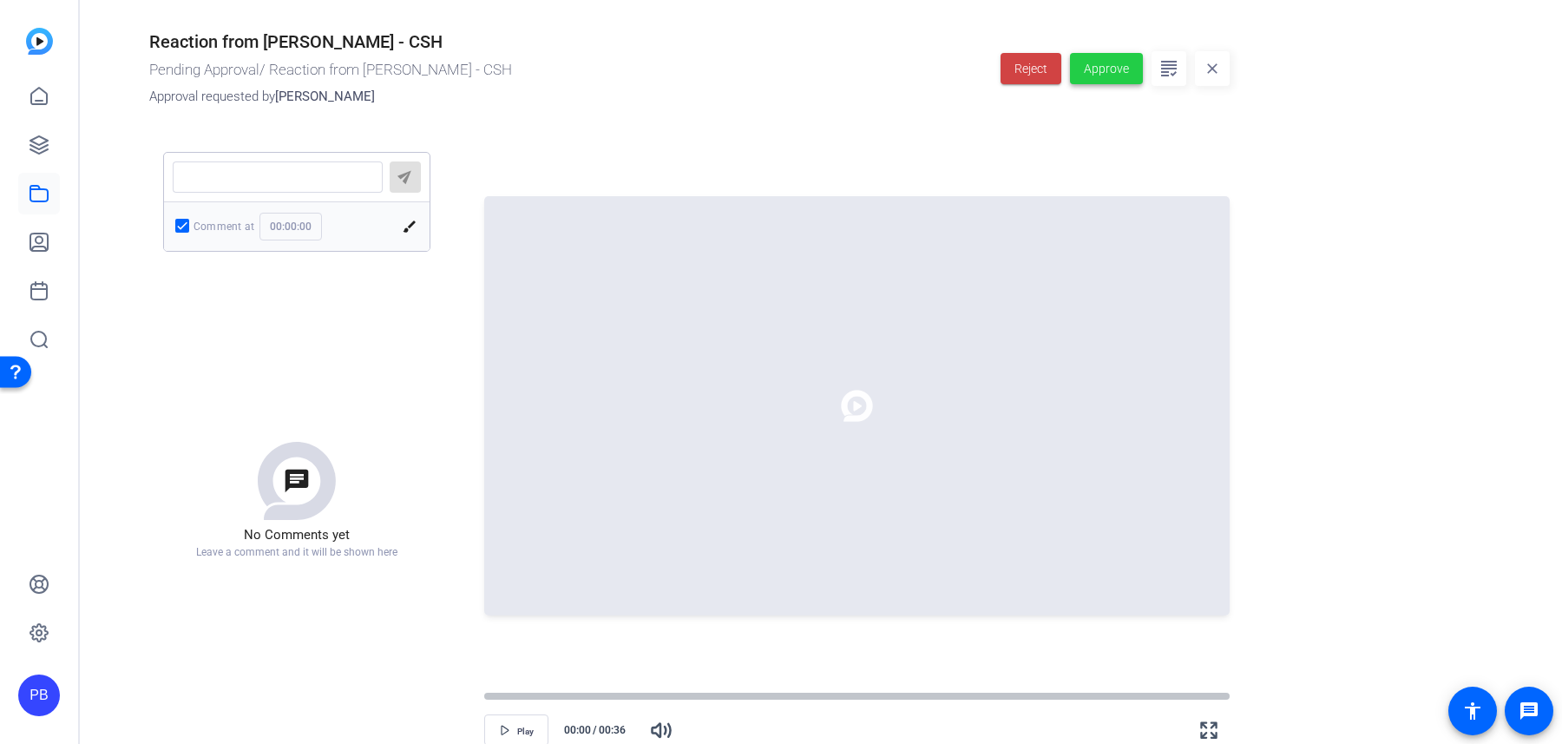
click at [1127, 69] on span "Approve" at bounding box center [1106, 69] width 45 height 18
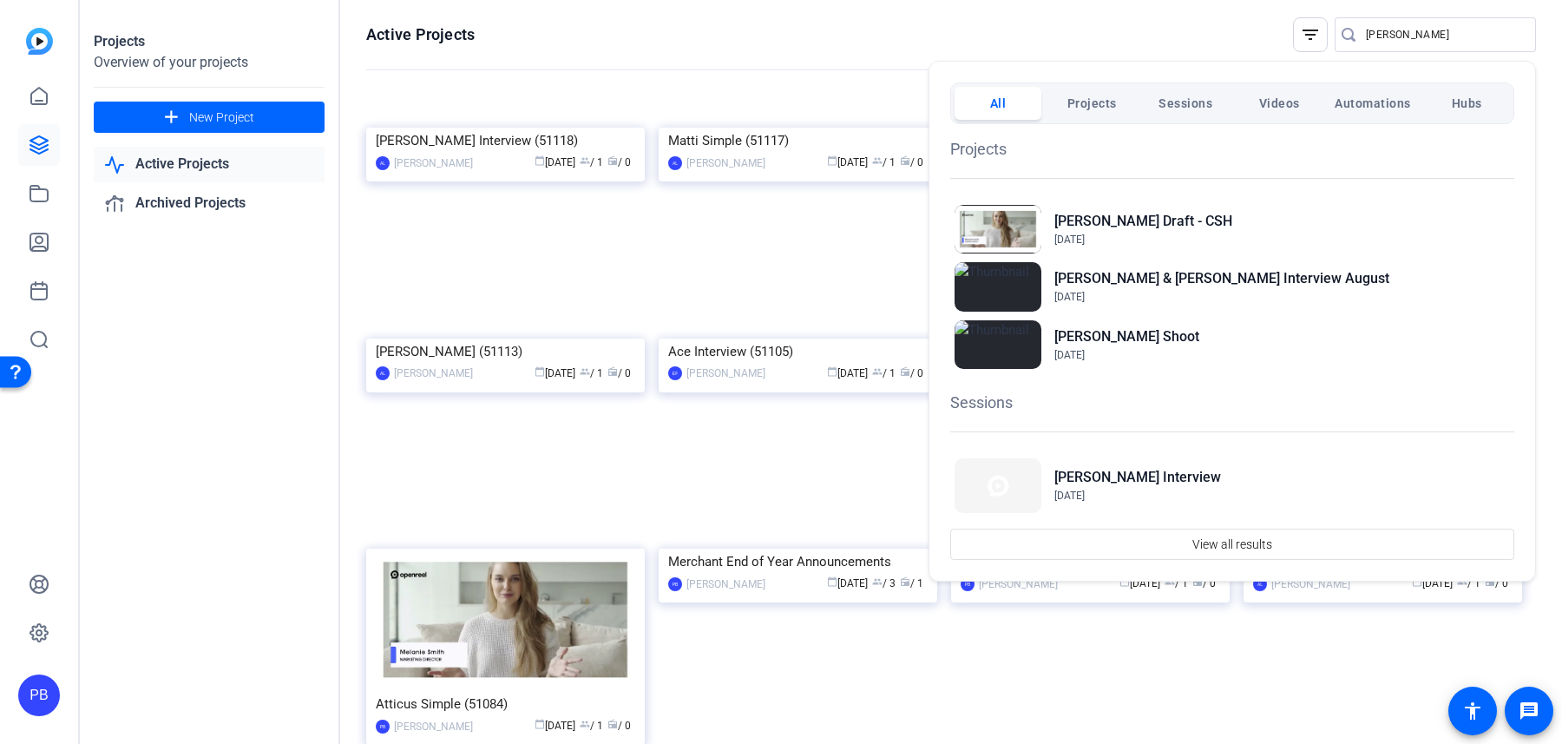
click at [41, 150] on div at bounding box center [781, 372] width 1562 height 744
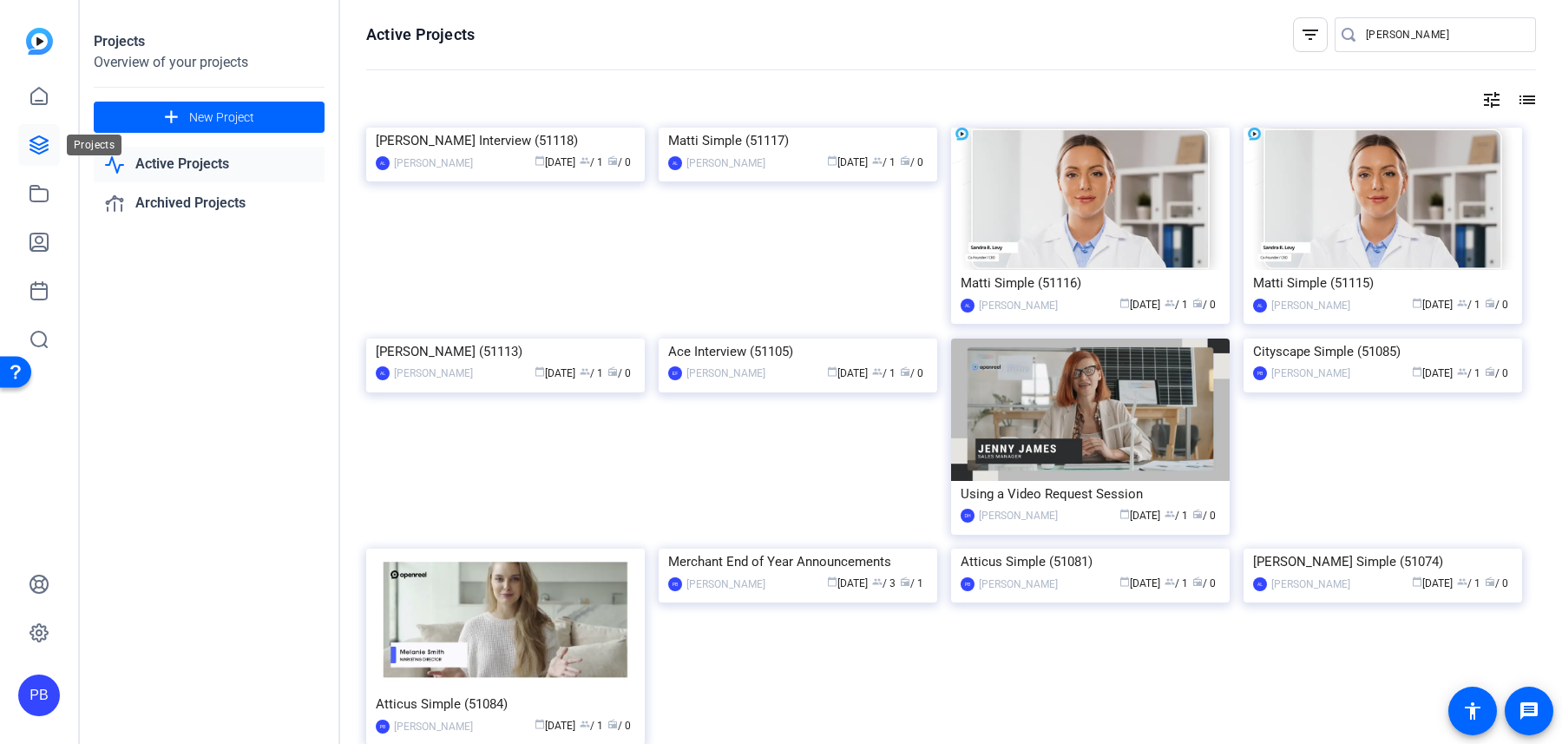
click at [41, 150] on icon at bounding box center [39, 145] width 21 height 21
click at [38, 244] on icon at bounding box center [39, 242] width 21 height 21
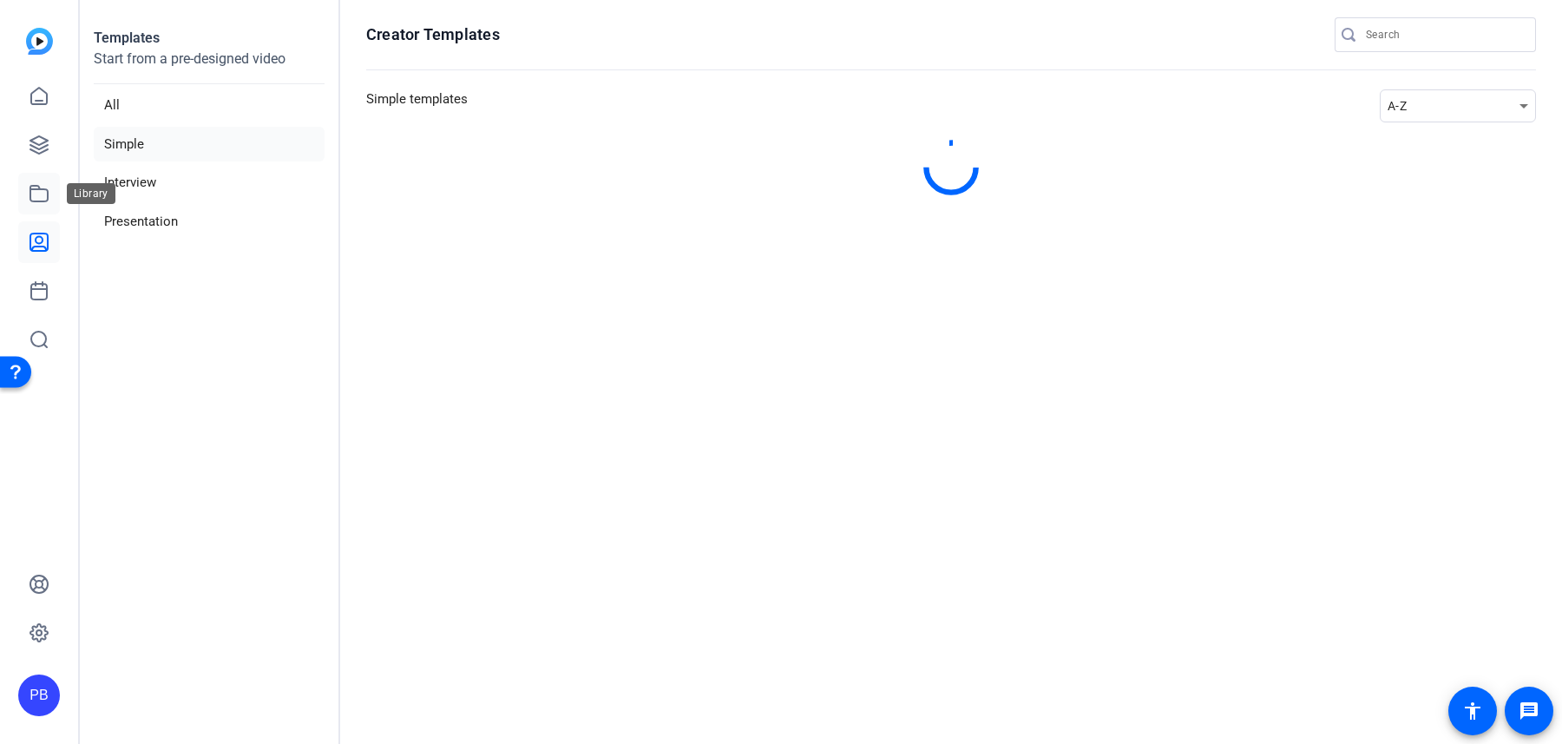
click at [38, 174] on link at bounding box center [39, 194] width 42 height 42
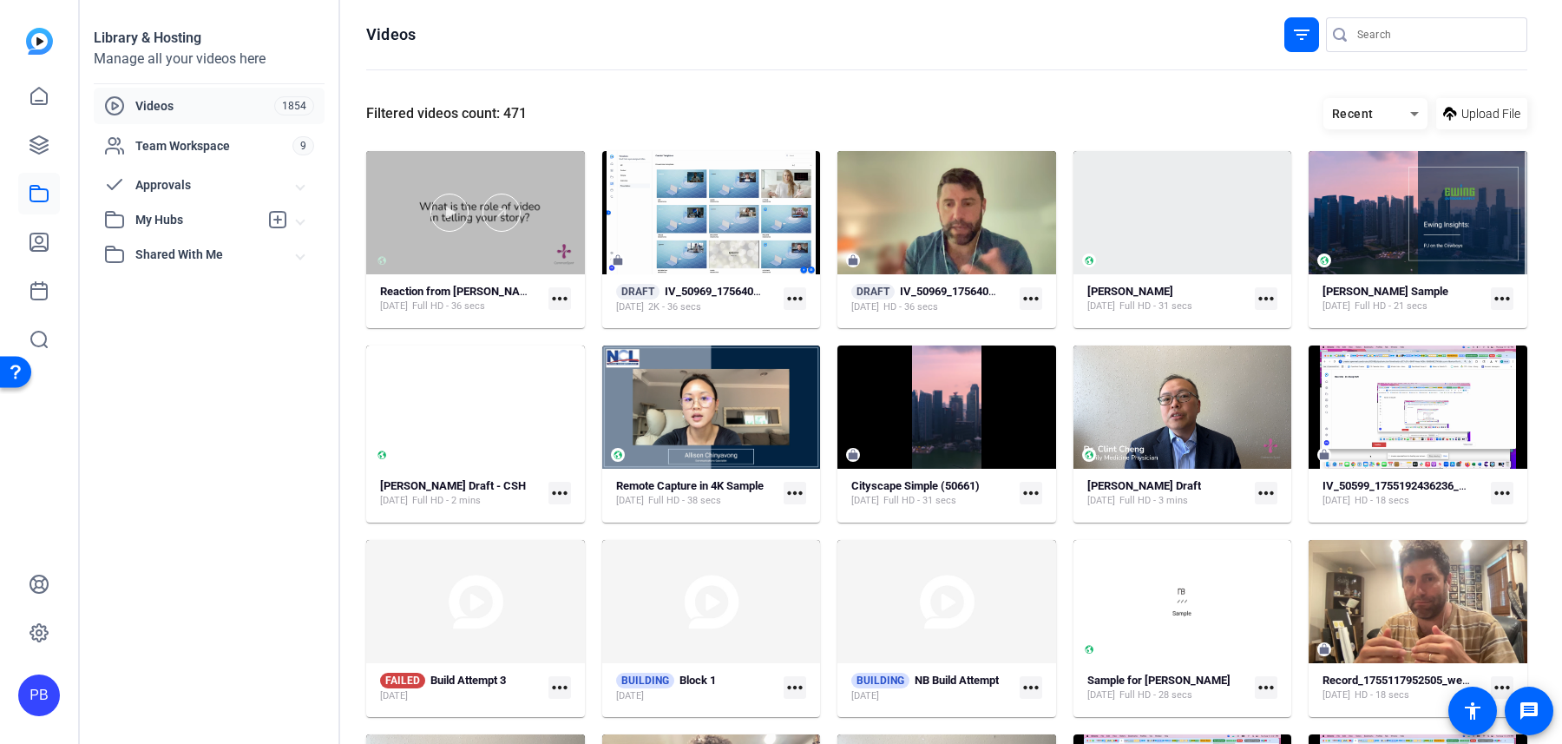
click at [504, 251] on div at bounding box center [475, 212] width 219 height 123
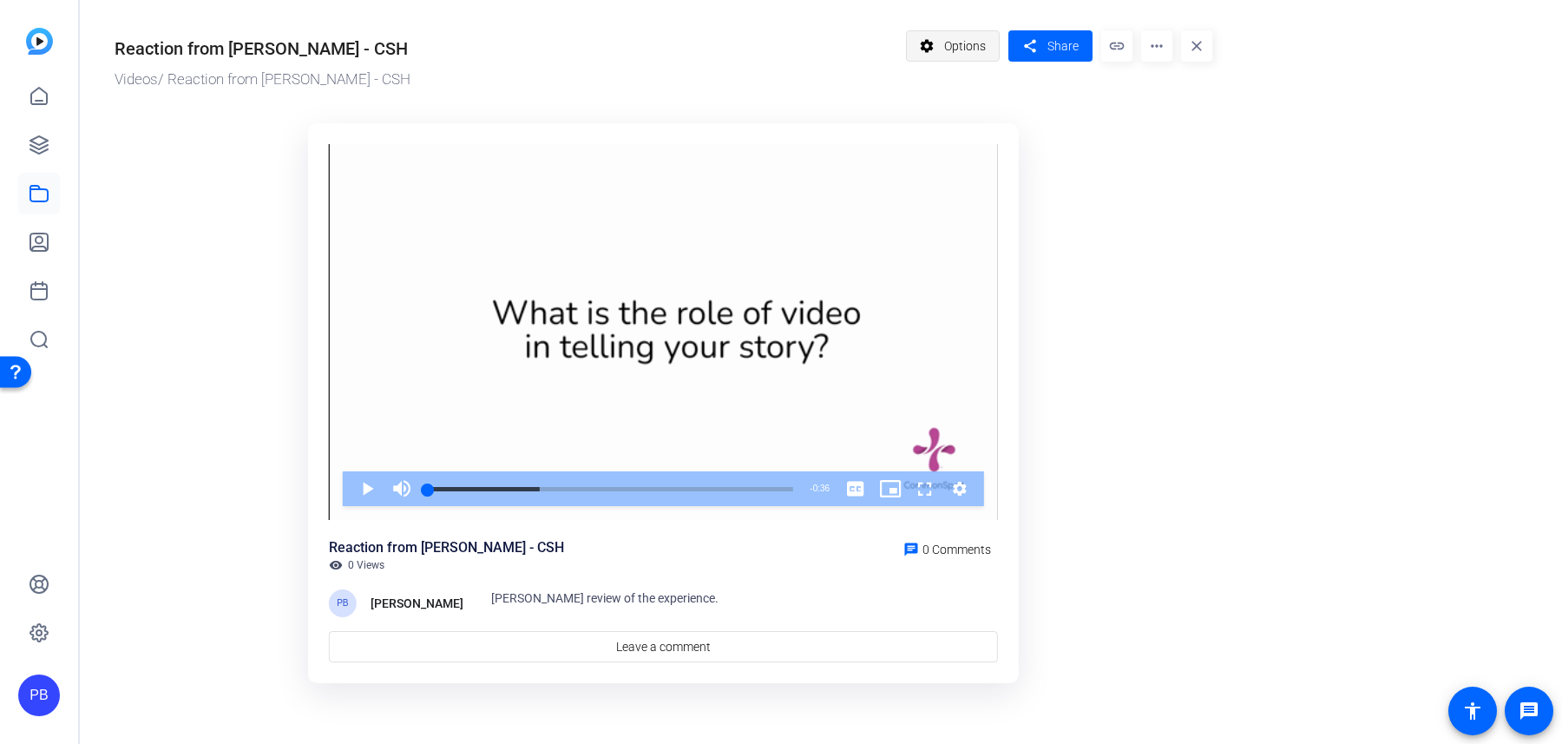
click at [969, 53] on span "Options" at bounding box center [965, 46] width 42 height 33
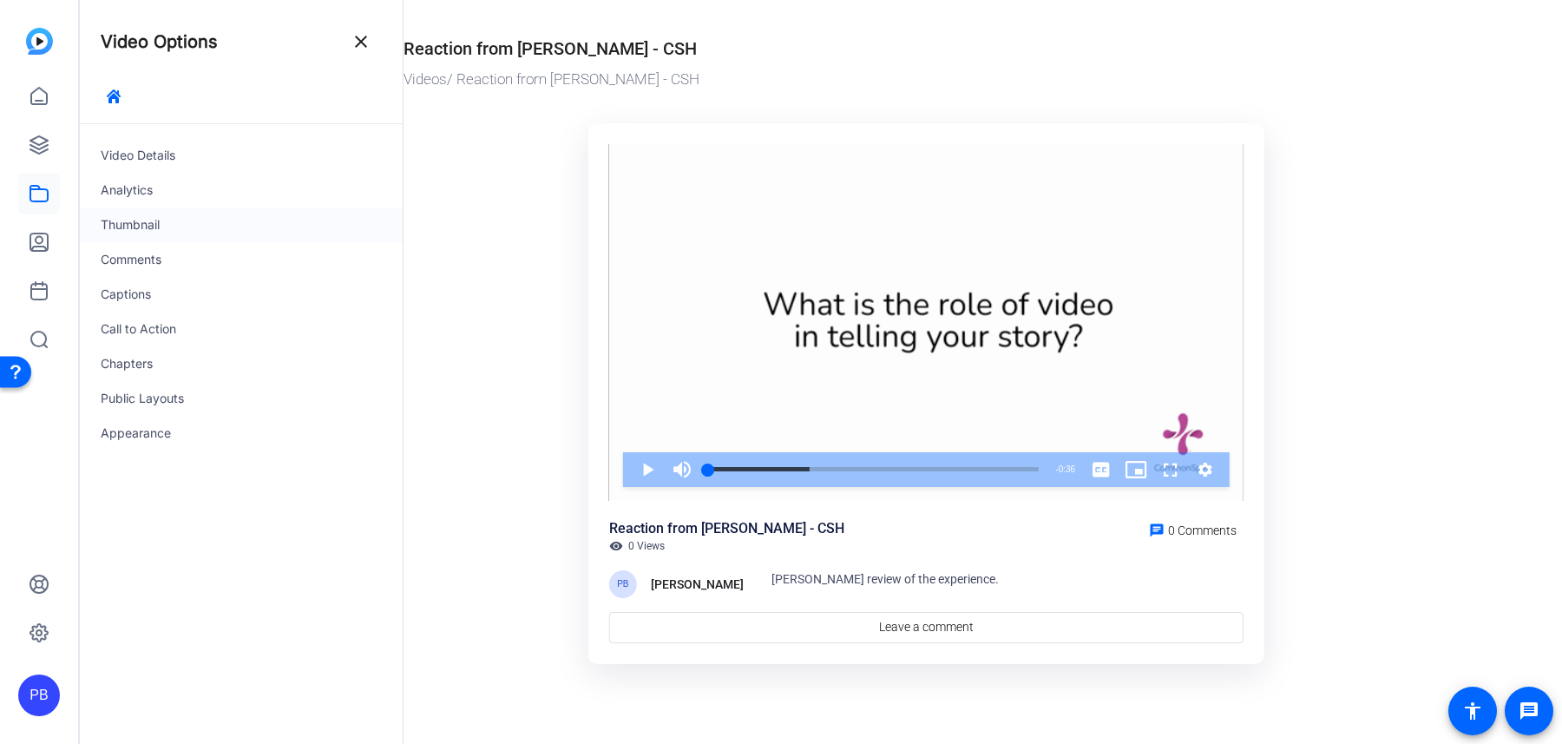
click at [194, 239] on div "Thumbnail" at bounding box center [241, 224] width 323 height 35
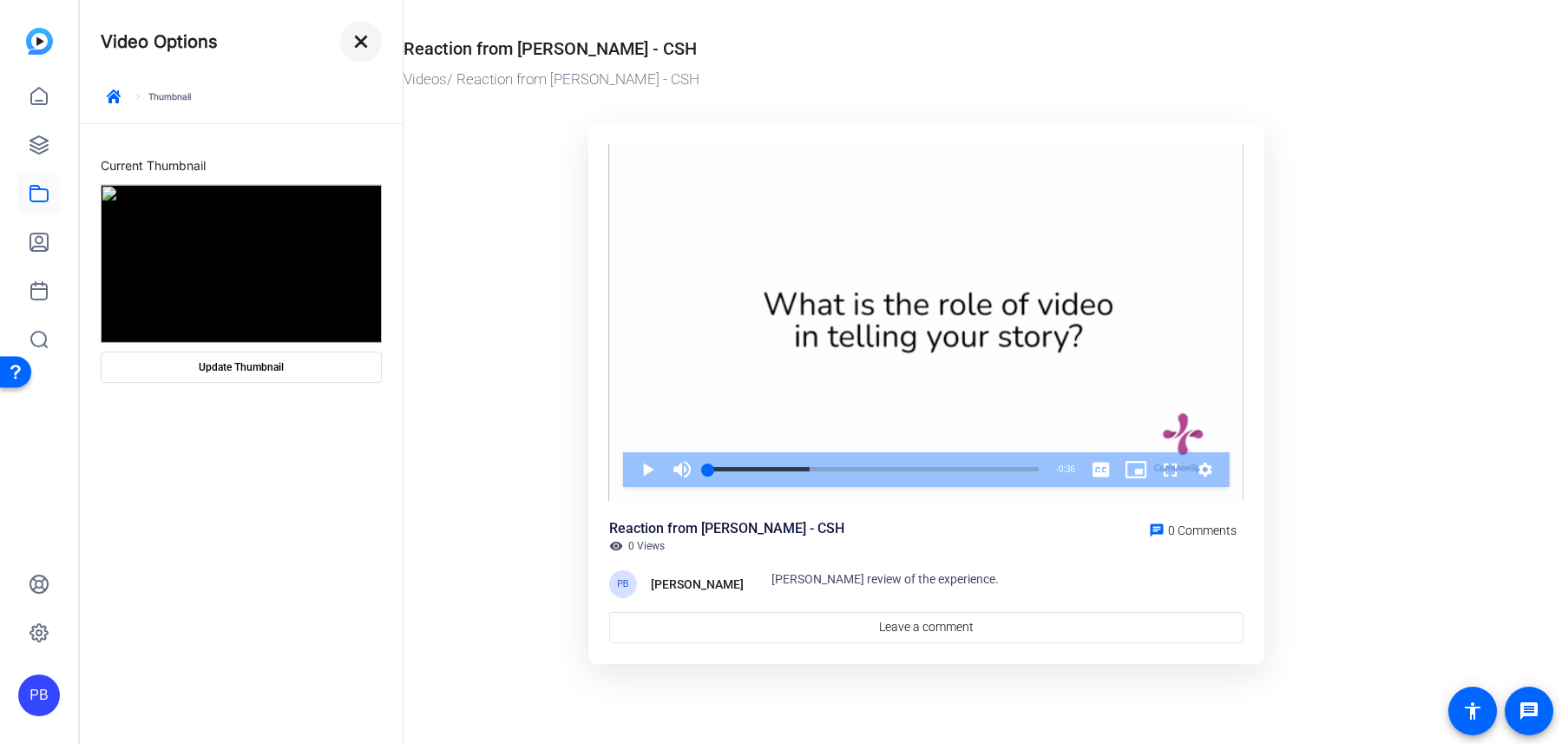
click at [355, 42] on mat-icon "close" at bounding box center [361, 41] width 21 height 21
